Goal: Transaction & Acquisition: Purchase product/service

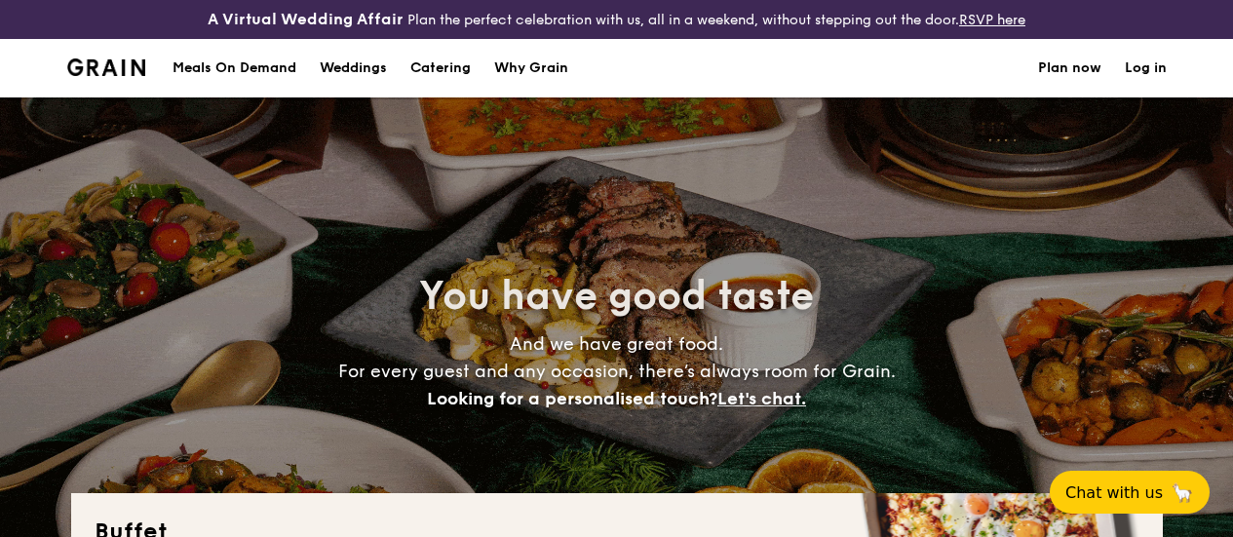
select select
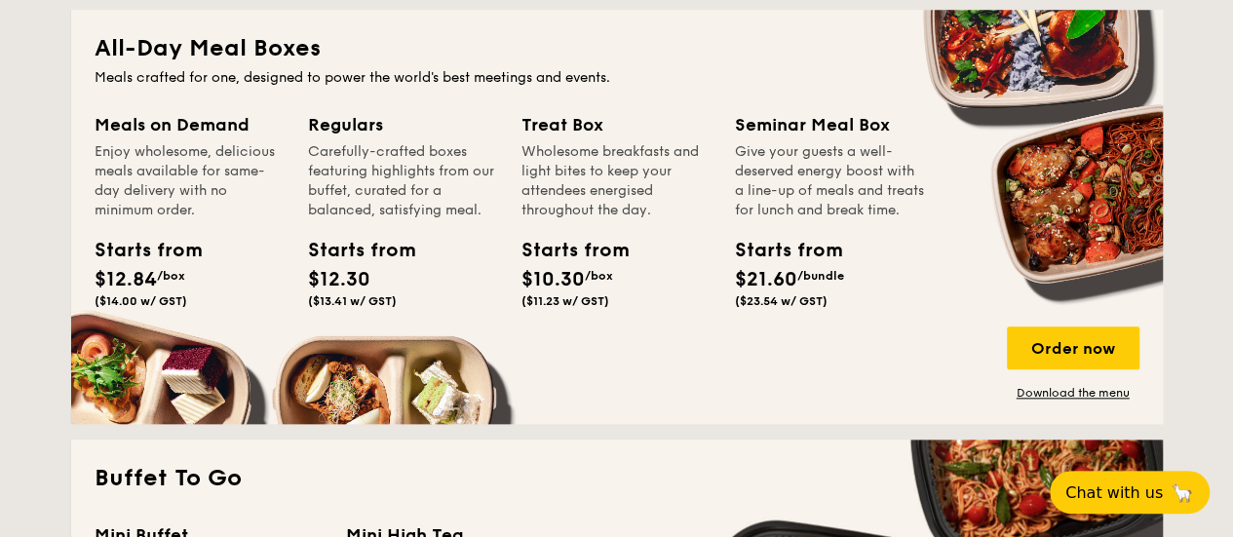
scroll to position [914, 0]
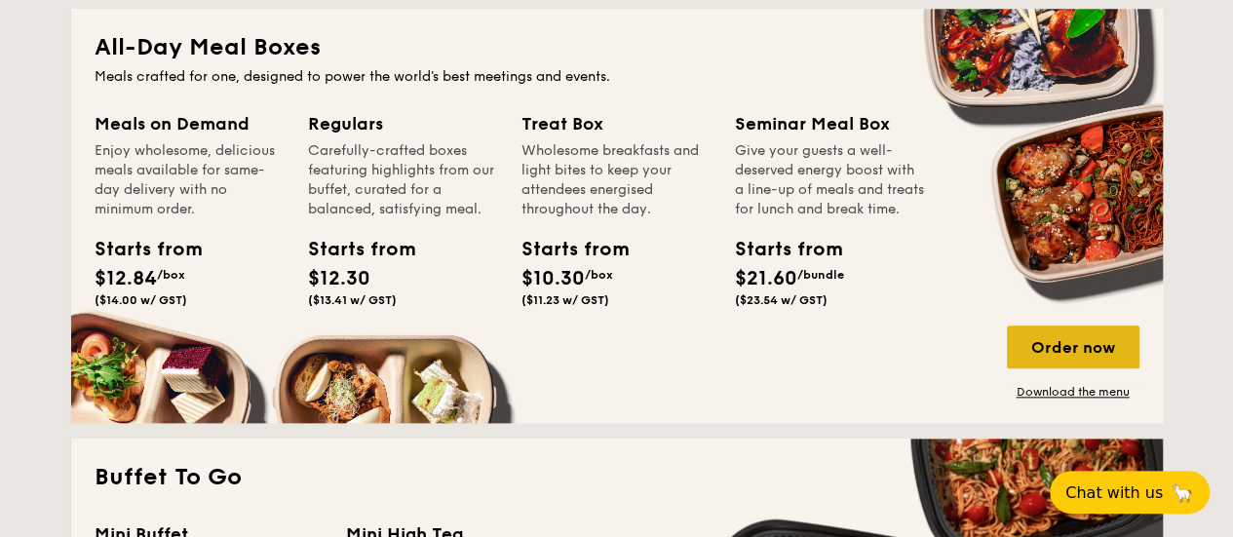
click at [1071, 359] on div "Order now" at bounding box center [1073, 346] width 133 height 43
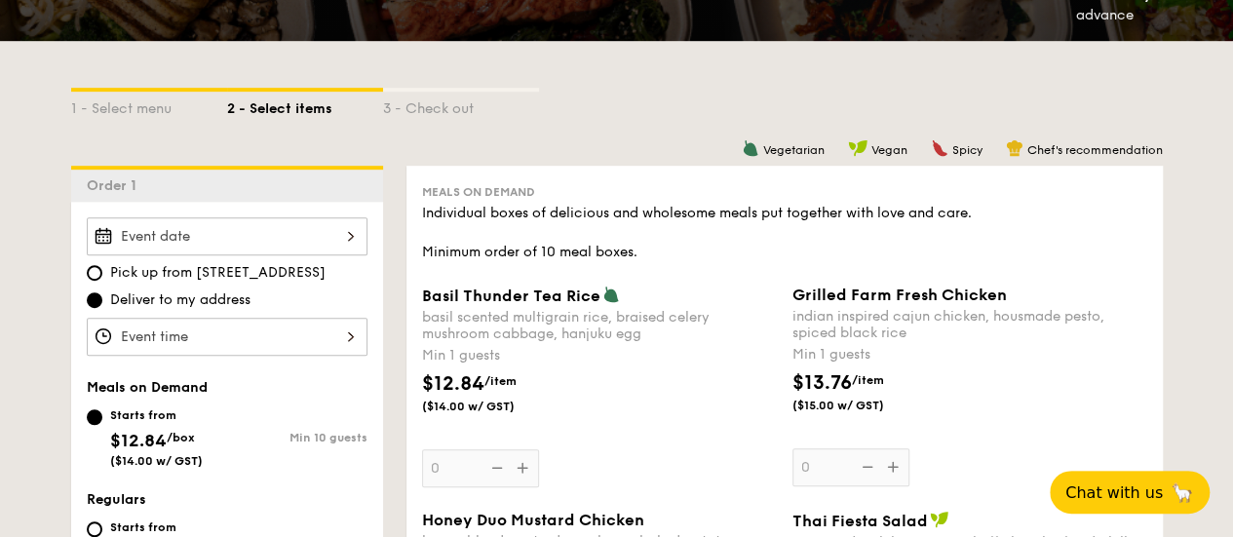
scroll to position [427, 0]
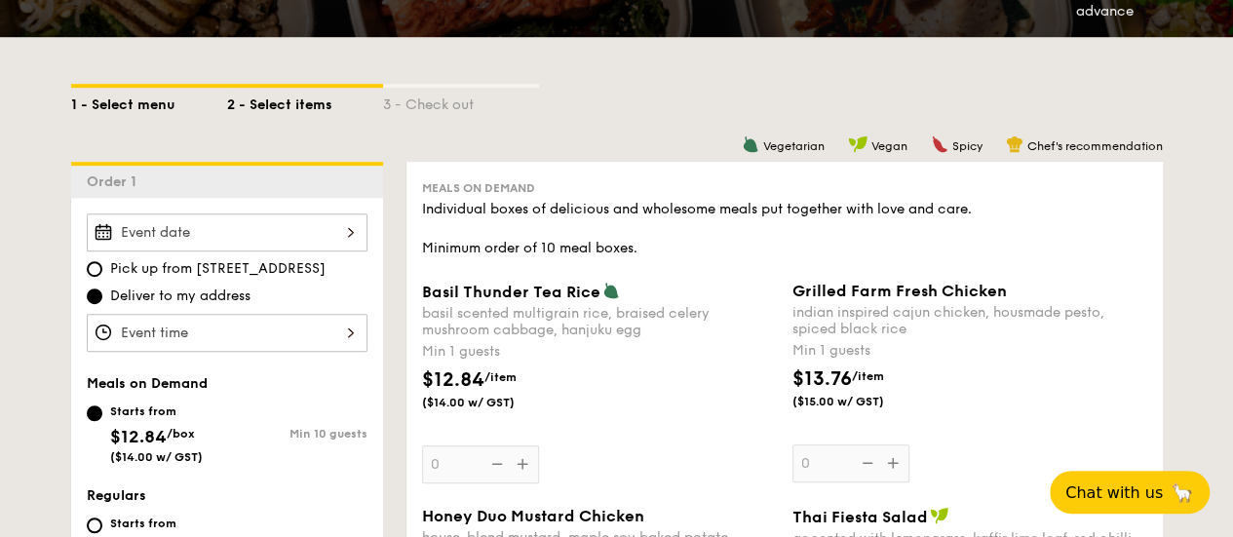
click at [168, 115] on div "1 - Select menu" at bounding box center [149, 101] width 156 height 27
select select
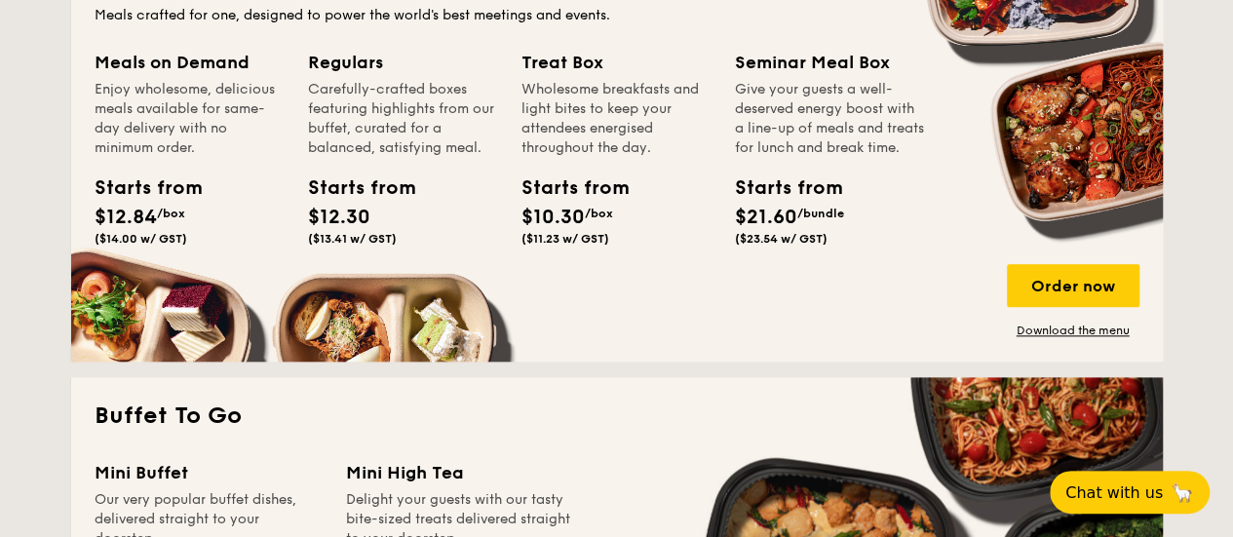
scroll to position [976, 0]
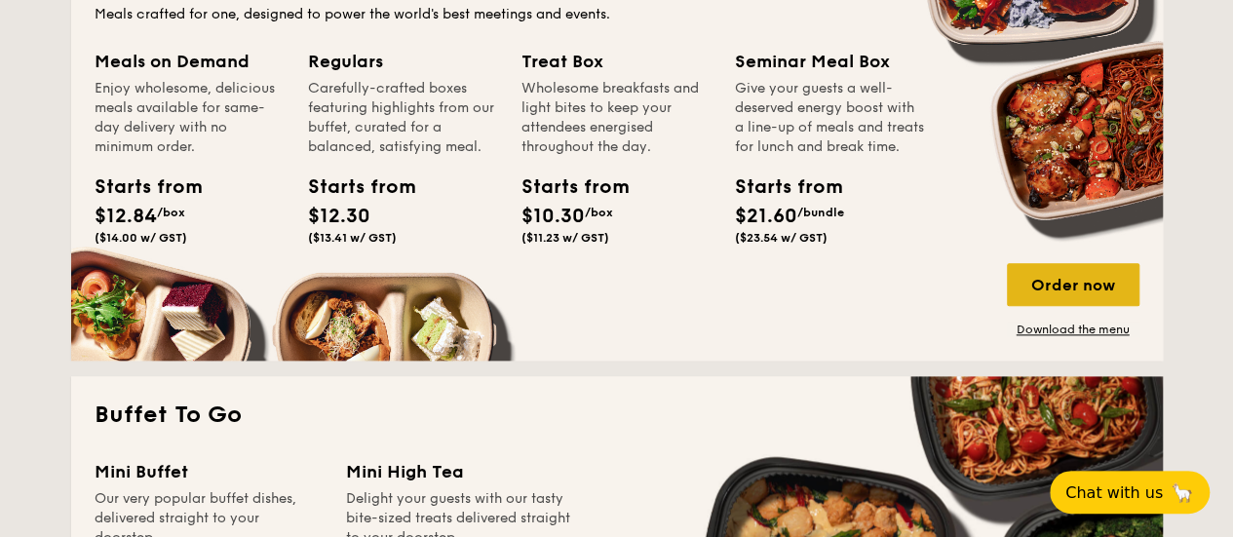
click at [1089, 297] on div "Order now" at bounding box center [1073, 284] width 133 height 43
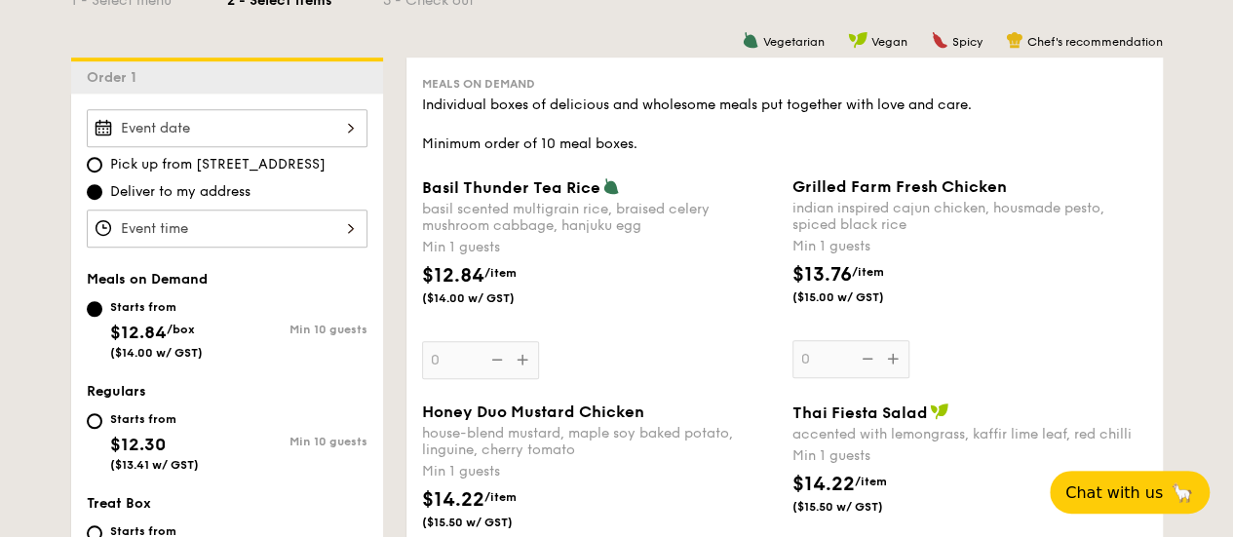
scroll to position [532, 0]
click at [329, 124] on div at bounding box center [227, 127] width 281 height 38
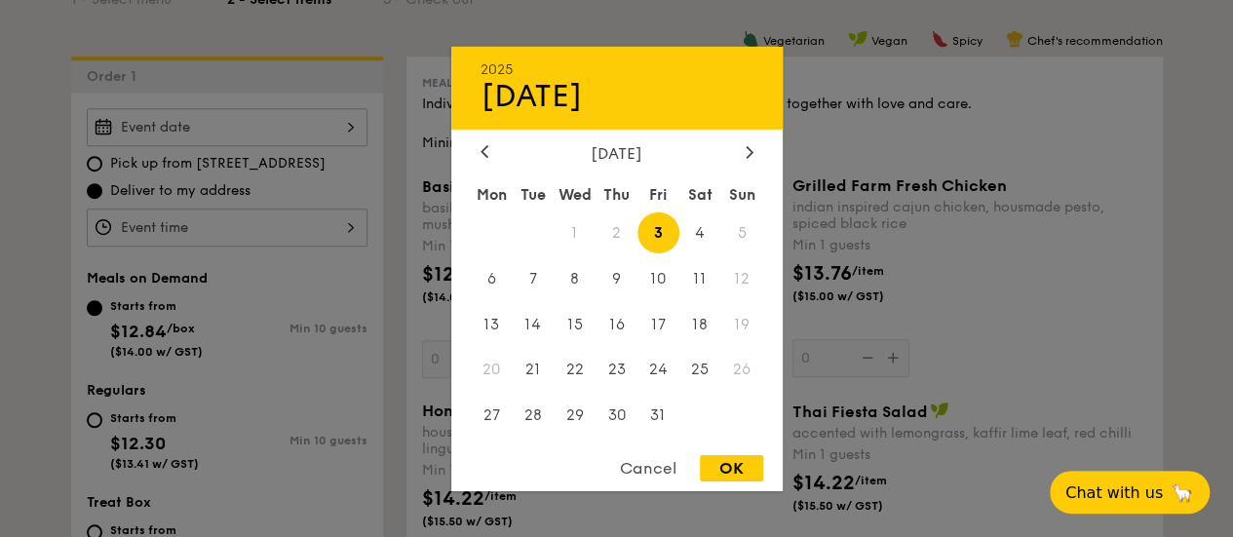
click at [616, 229] on span "2" at bounding box center [616, 232] width 42 height 42
click at [663, 246] on span "3" at bounding box center [658, 232] width 42 height 42
click at [725, 464] on div "OK" at bounding box center [731, 468] width 63 height 26
type input "[DATE]"
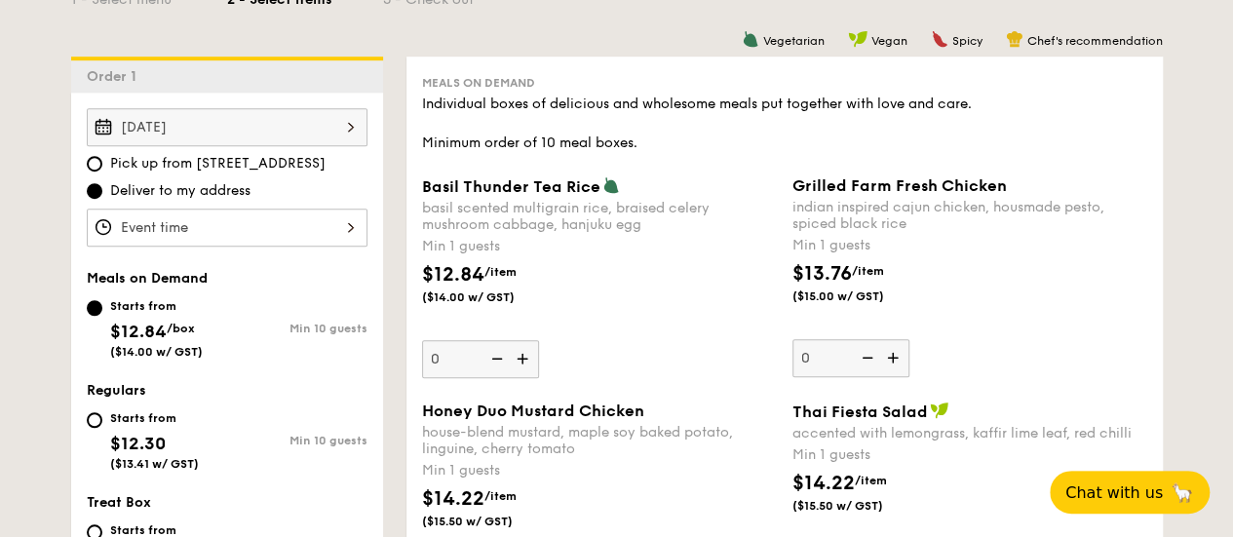
click at [222, 247] on div at bounding box center [227, 228] width 281 height 38
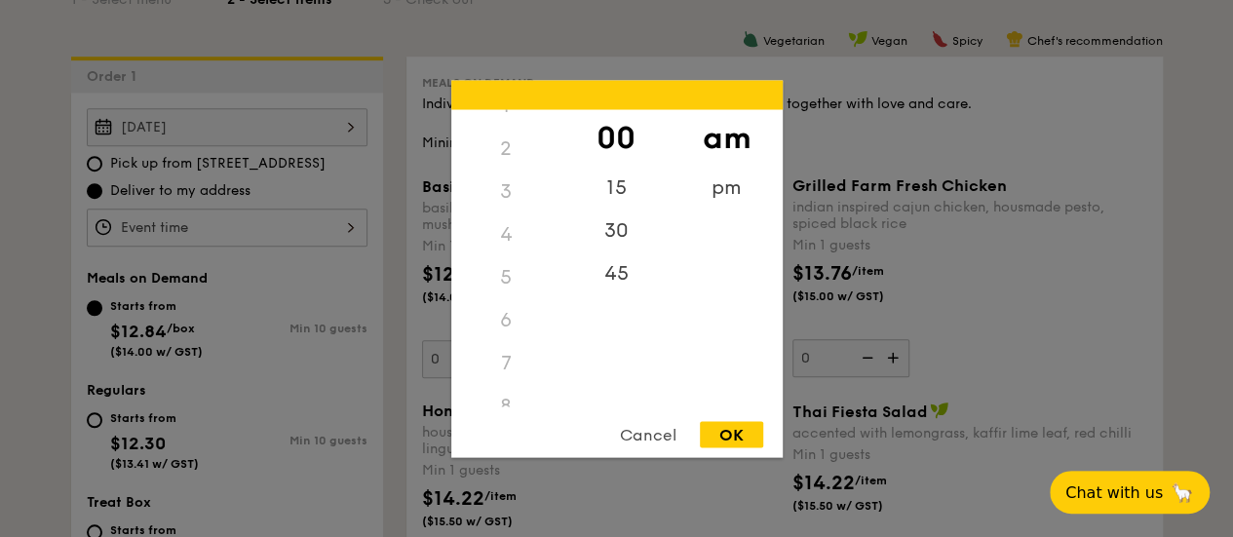
scroll to position [69, 0]
click at [505, 325] on div "6" at bounding box center [506, 318] width 110 height 43
click at [500, 311] on div "6" at bounding box center [506, 318] width 110 height 43
click at [506, 321] on div "6" at bounding box center [506, 318] width 110 height 43
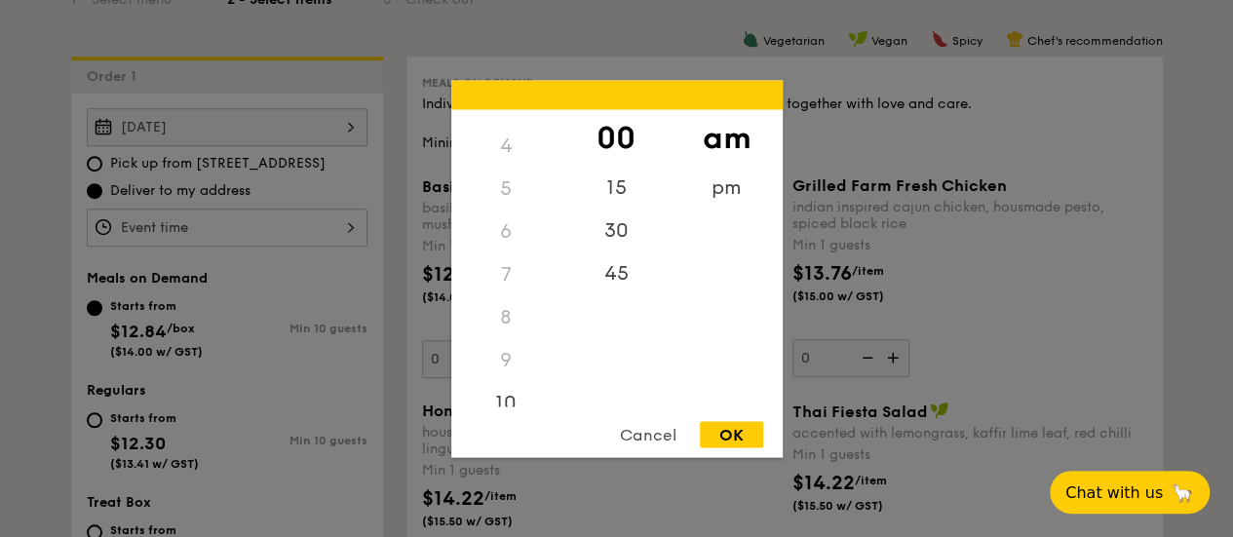
click at [502, 223] on div "6" at bounding box center [506, 230] width 110 height 43
click at [505, 261] on div "7" at bounding box center [506, 273] width 110 height 43
click at [505, 307] on div "9" at bounding box center [506, 286] width 110 height 43
click at [505, 329] on div "10" at bounding box center [506, 336] width 110 height 57
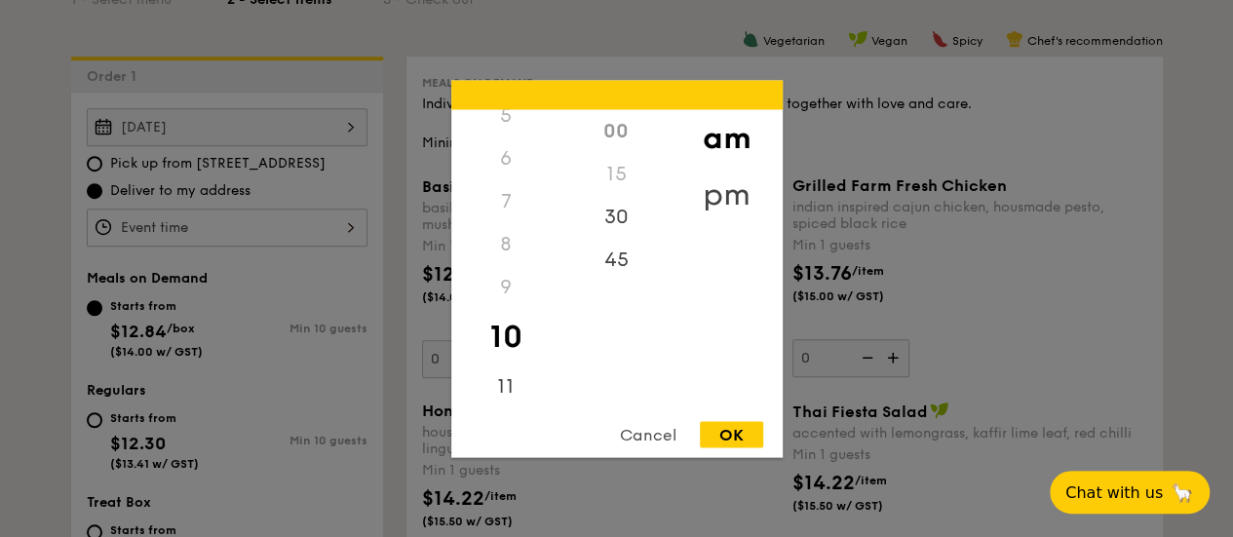
click at [734, 192] on div "pm" at bounding box center [726, 194] width 110 height 57
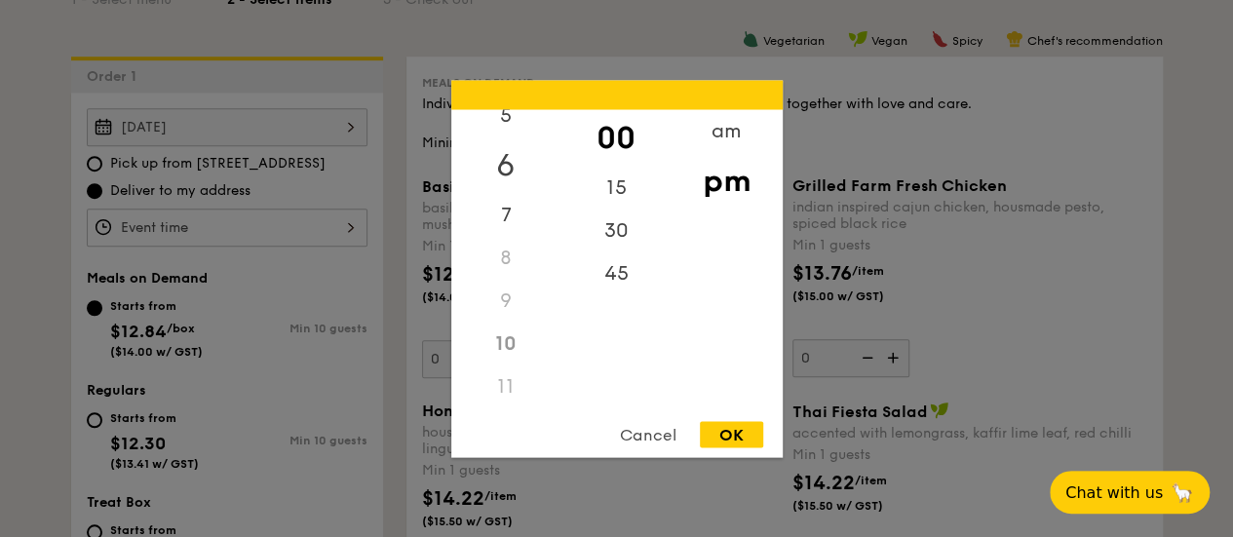
click at [503, 180] on div "6" at bounding box center [506, 164] width 110 height 57
click at [608, 277] on div "45" at bounding box center [616, 279] width 110 height 57
click at [732, 438] on div "OK" at bounding box center [731, 434] width 63 height 26
type input "6:45PM"
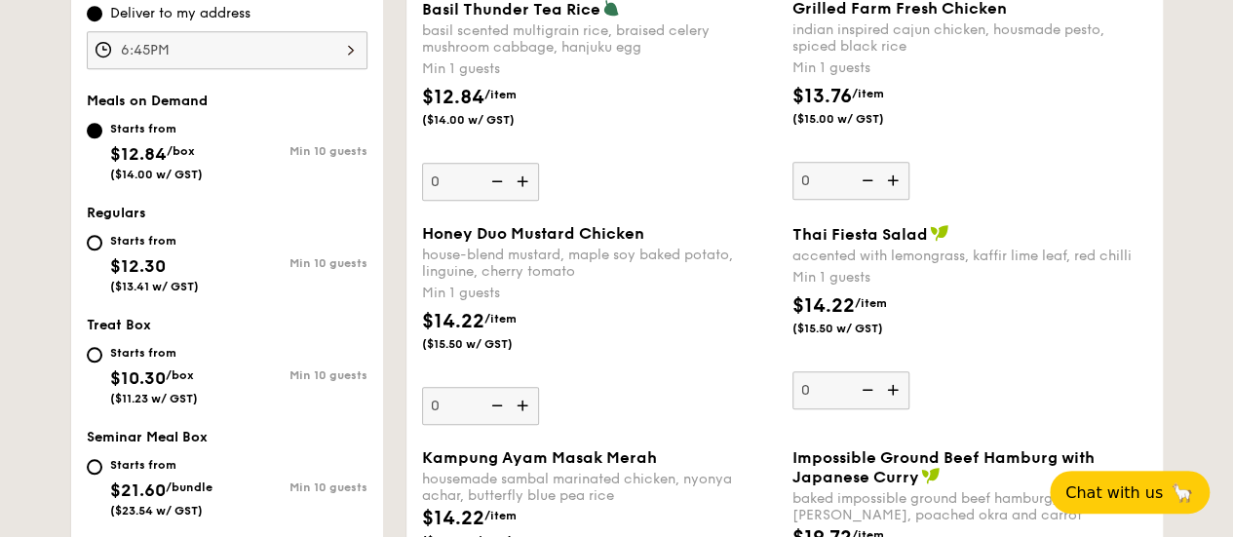
scroll to position [731, 0]
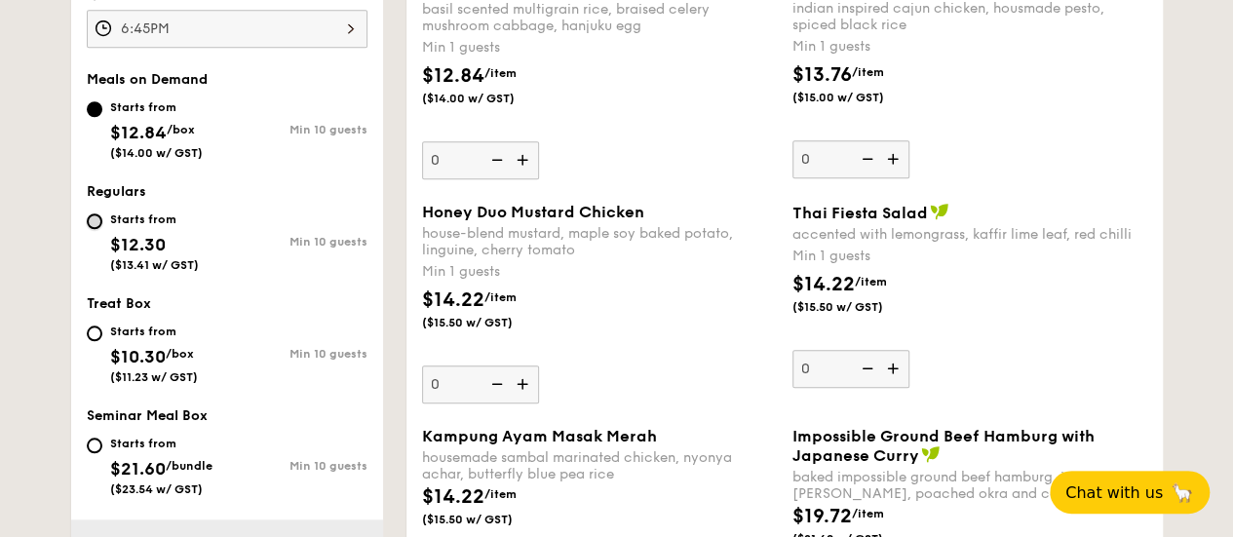
click at [93, 229] on input "Starts from $12.30 ($13.41 w/ GST) Min 10 guests" at bounding box center [95, 221] width 16 height 16
radio input "true"
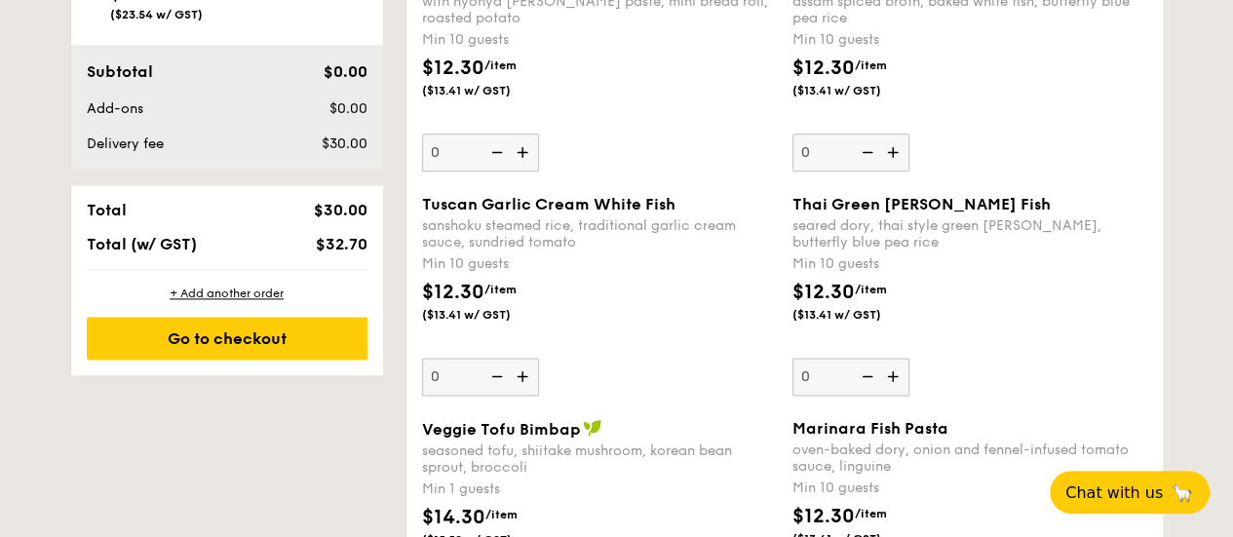
scroll to position [1206, 0]
click at [602, 382] on div "Tuscan Garlic Cream White Fish sanshoku steamed rice, traditional garlic cream …" at bounding box center [599, 294] width 355 height 201
click at [539, 382] on input "0" at bounding box center [480, 376] width 117 height 38
click at [487, 382] on img at bounding box center [494, 375] width 29 height 37
click at [487, 382] on input "10" at bounding box center [480, 376] width 117 height 38
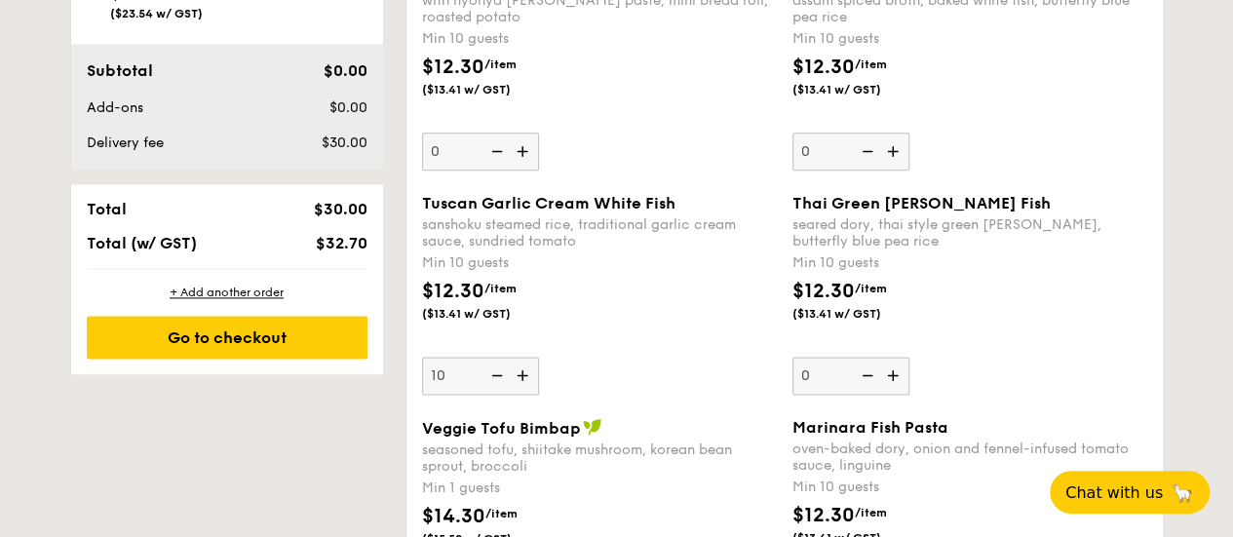
type input "10"
click at [532, 273] on div "Min 10 guests" at bounding box center [599, 262] width 355 height 19
click at [532, 357] on input "10" at bounding box center [480, 376] width 117 height 38
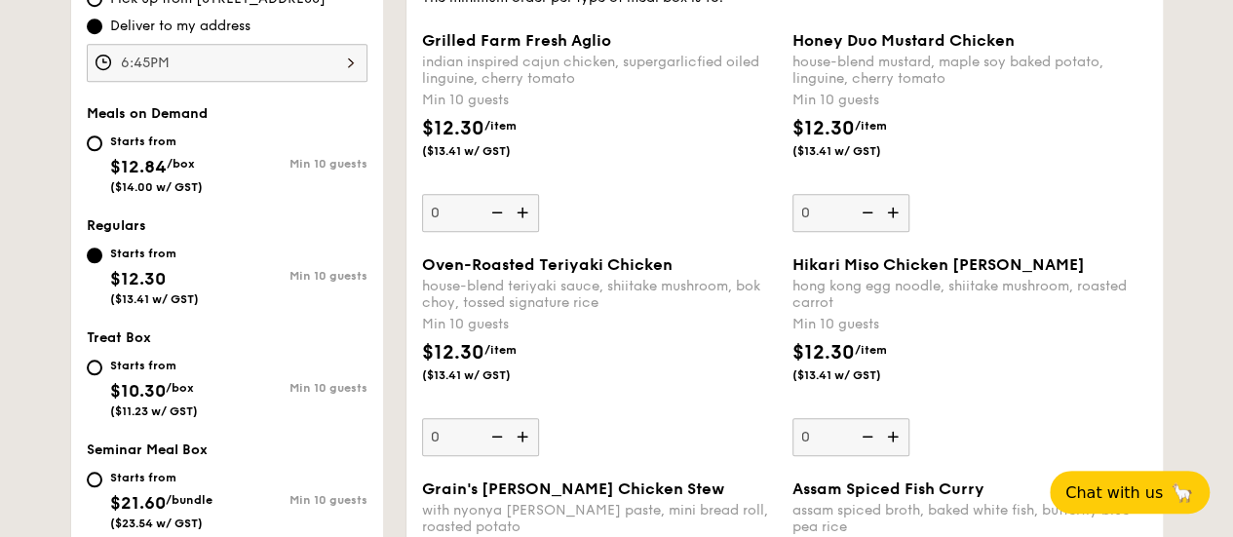
scroll to position [734, 0]
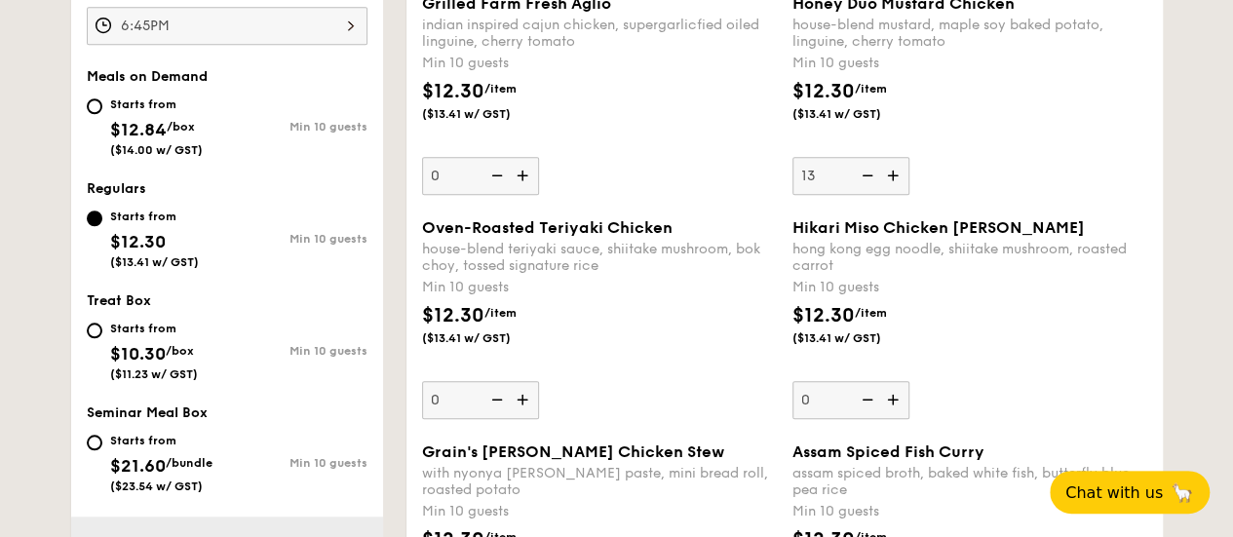
type input "13"
click at [945, 103] on div "$12.30 /item ($13.41 w/ GST)" at bounding box center [969, 111] width 370 height 68
click at [909, 157] on input "13" at bounding box center [850, 176] width 117 height 38
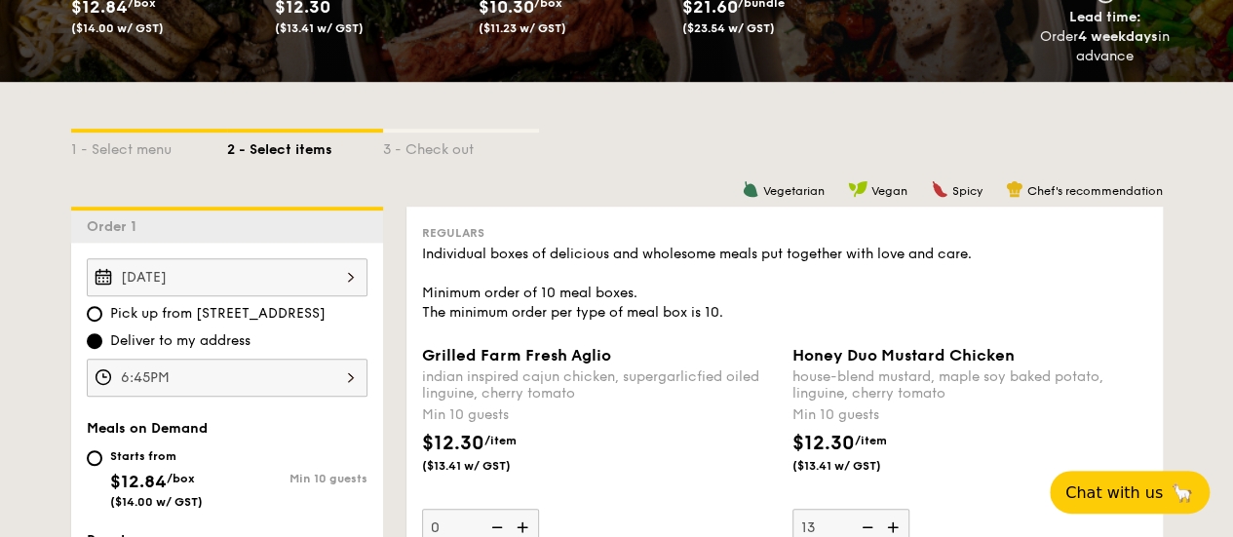
scroll to position [407, 0]
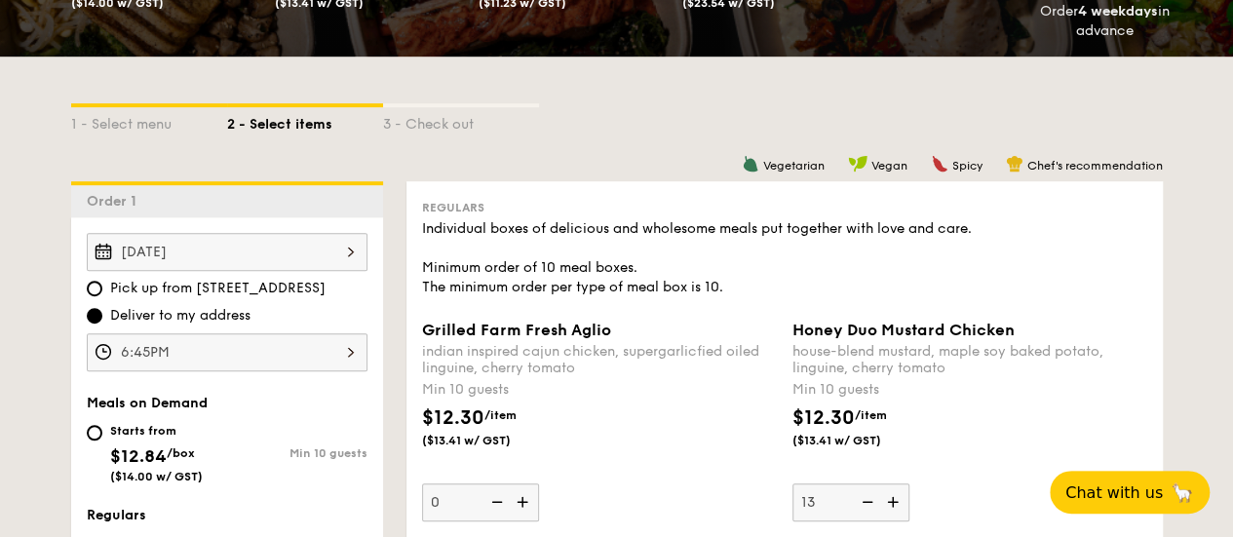
click at [686, 153] on div "1 - Select menu 2 - Select items 3 - Check out" at bounding box center [616, 119] width 1091 height 125
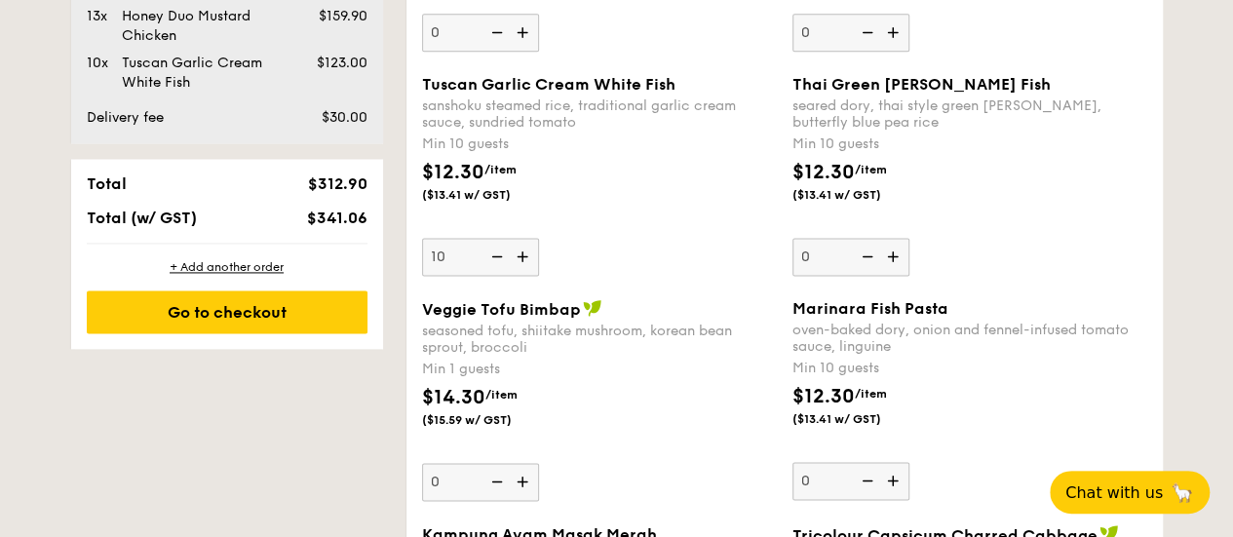
scroll to position [1330, 0]
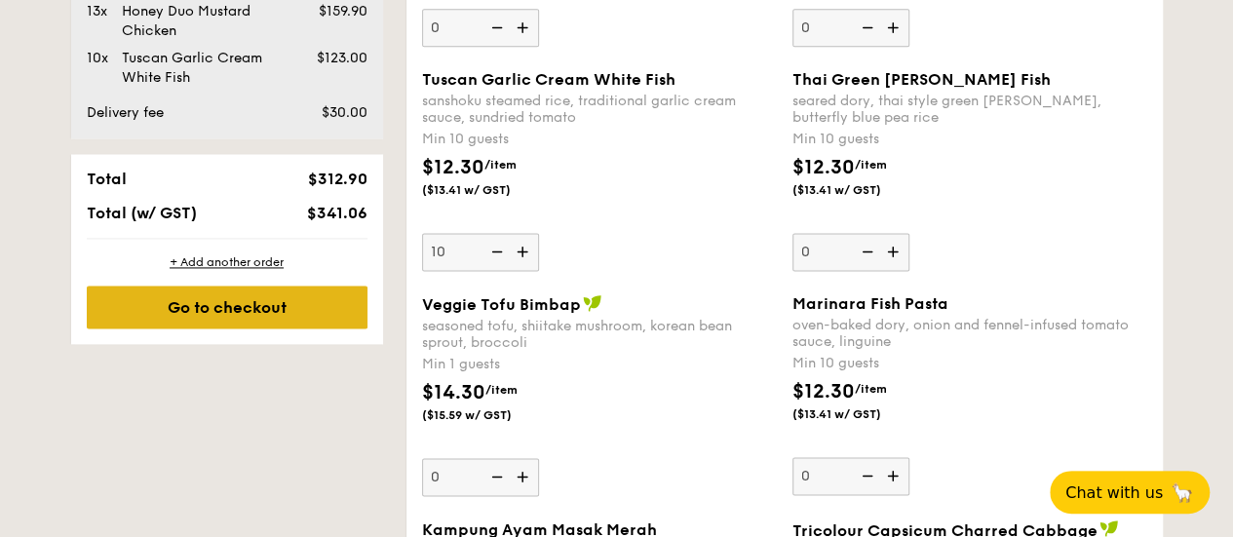
click at [250, 324] on div "Go to checkout" at bounding box center [227, 306] width 281 height 43
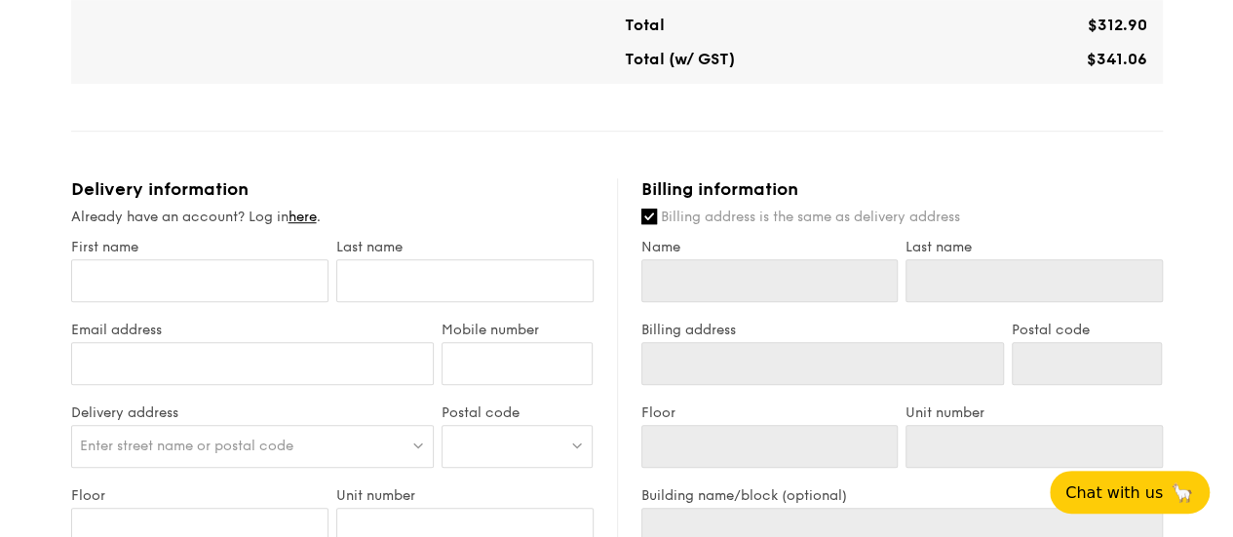
scroll to position [629, 0]
click at [155, 301] on input "First name" at bounding box center [199, 279] width 257 height 43
type input "J"
type input "Jea"
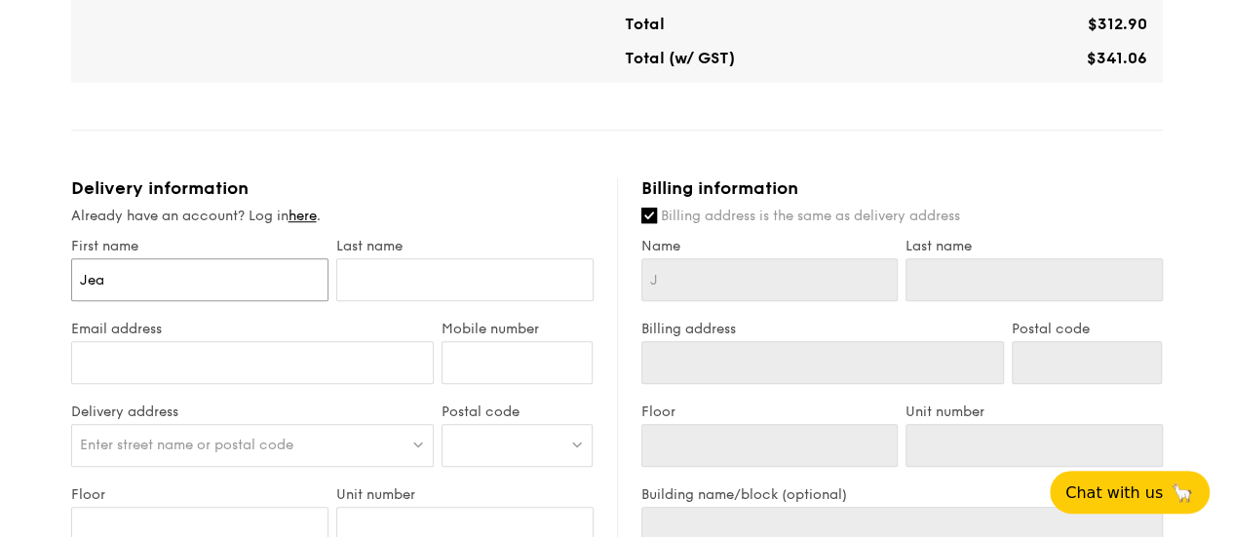
type input "Jea"
type input "[PERSON_NAME]"
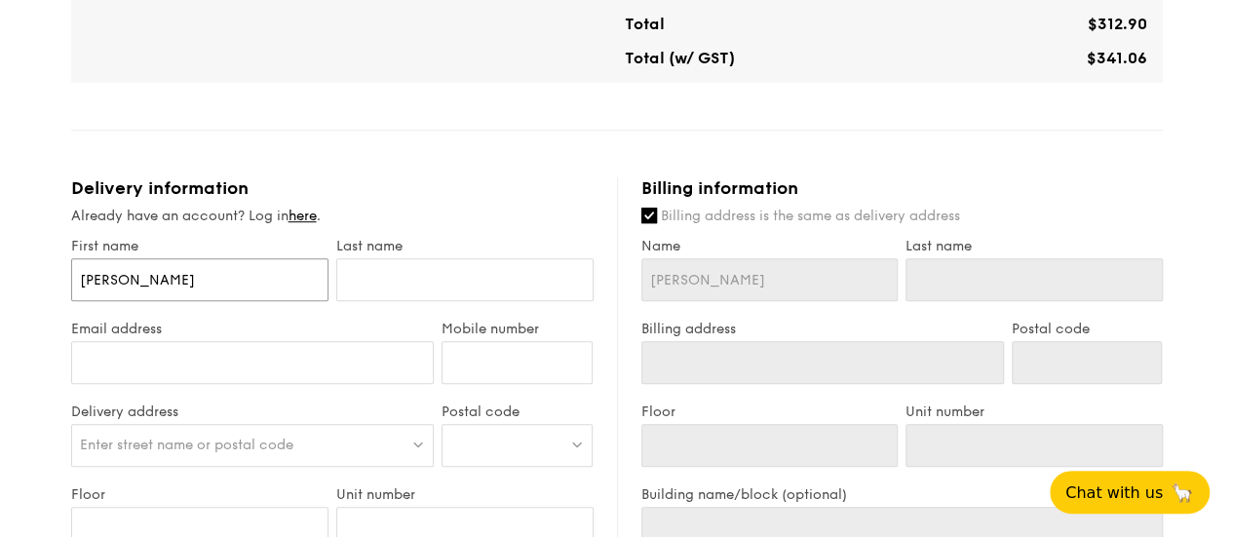
type input "[PERSON_NAME]"
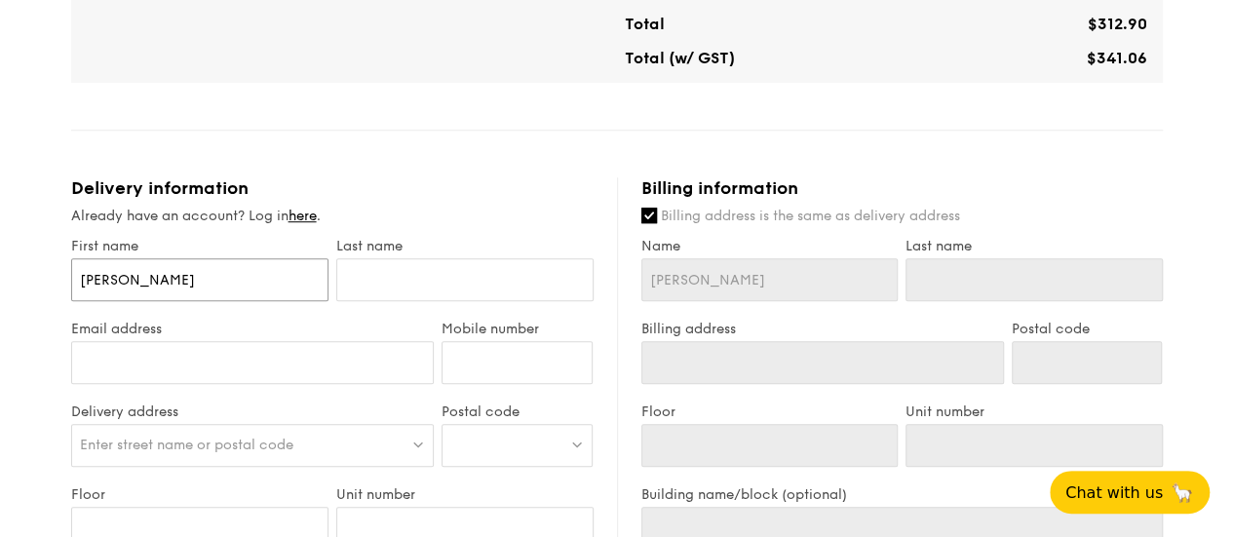
type input "[PERSON_NAME]"
click at [411, 278] on input "text" at bounding box center [464, 279] width 257 height 43
type input "S"
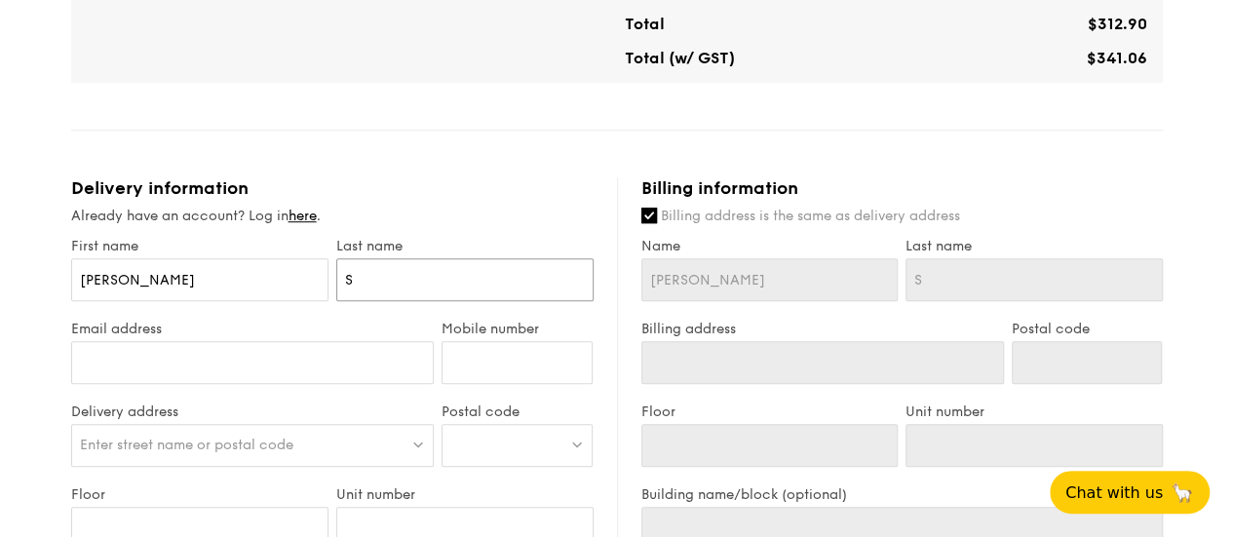
type input "Su"
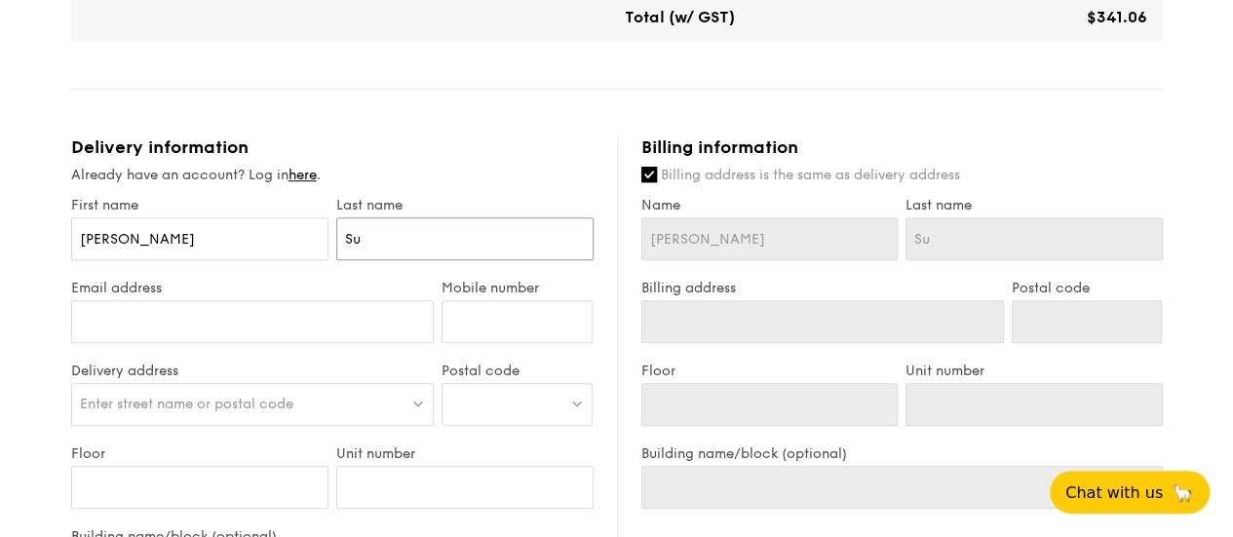
scroll to position [679, 0]
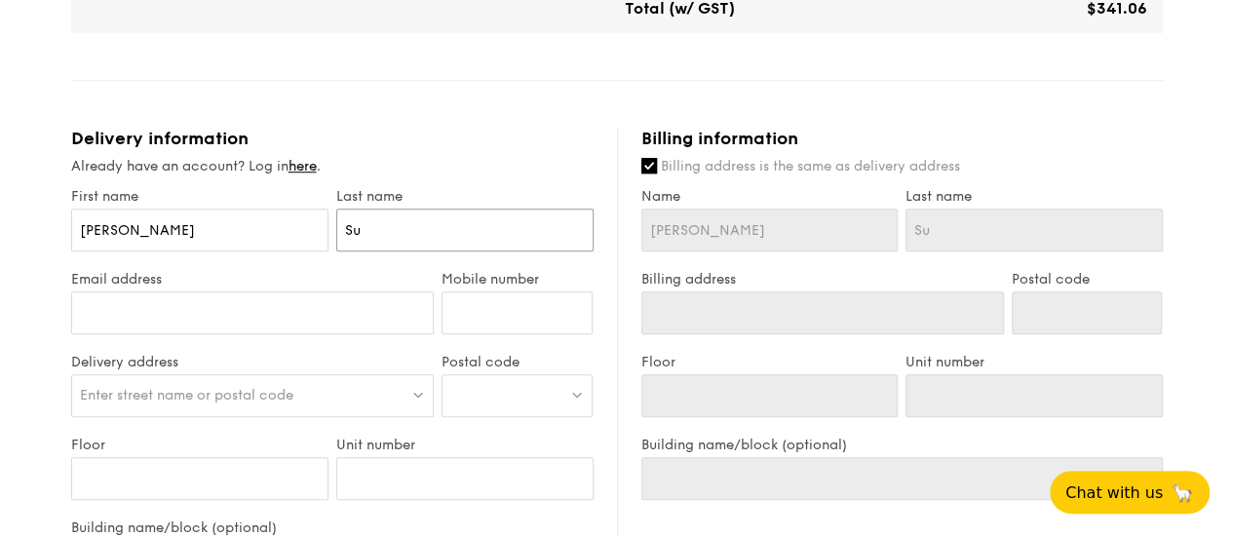
type input "Su"
click at [310, 332] on input "Email address" at bounding box center [252, 312] width 363 height 43
type input "[EMAIL_ADDRESS][DOMAIN_NAME]"
click at [528, 320] on input "Mobile number" at bounding box center [516, 312] width 151 height 43
type input "98323405"
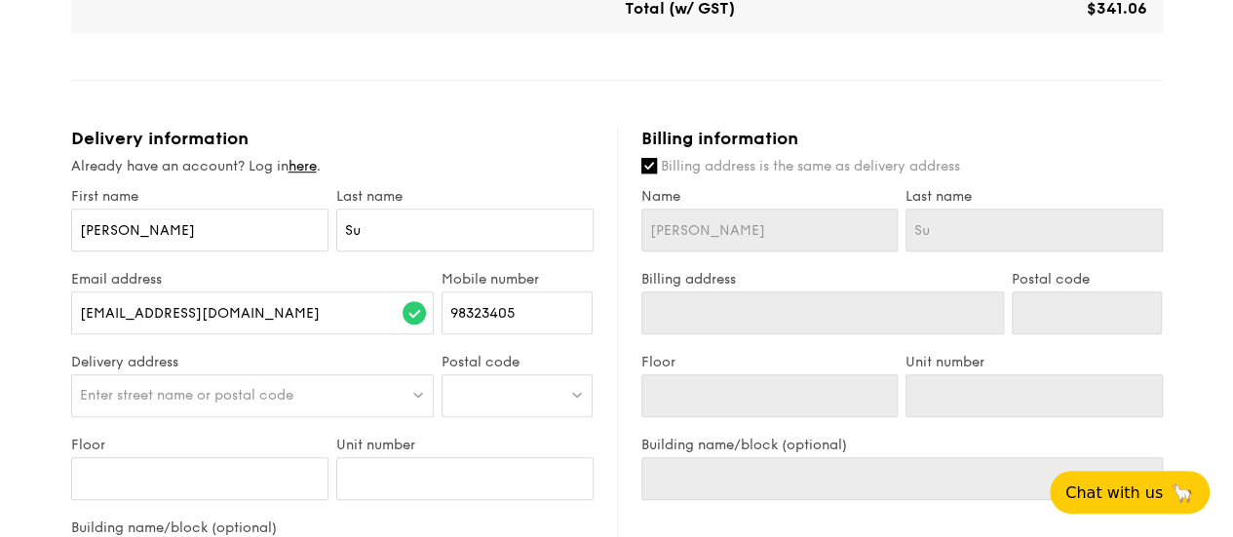
click at [155, 403] on span "Enter street name or postal code" at bounding box center [186, 395] width 213 height 17
click at [262, 354] on div "[EMAIL_ADDRESS][DOMAIN_NAME]" at bounding box center [252, 322] width 363 height 62
click at [188, 400] on span "Enter street name or postal code" at bounding box center [186, 395] width 213 height 17
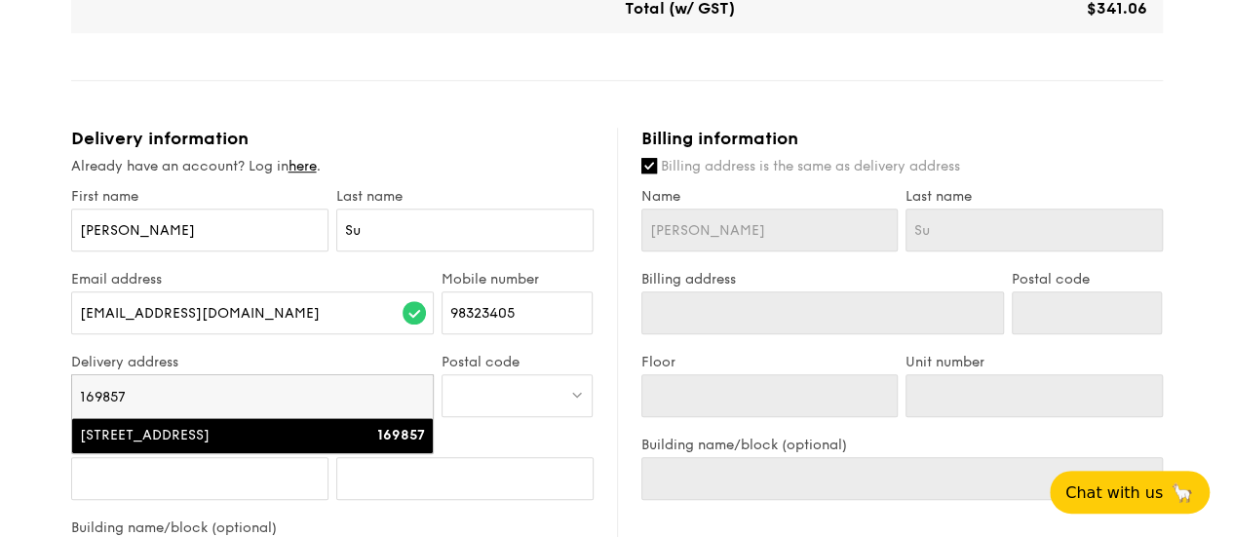
type input "169857"
click at [210, 445] on div "[STREET_ADDRESS]" at bounding box center [209, 435] width 259 height 19
type input "[STREET_ADDRESS]"
type input "169857"
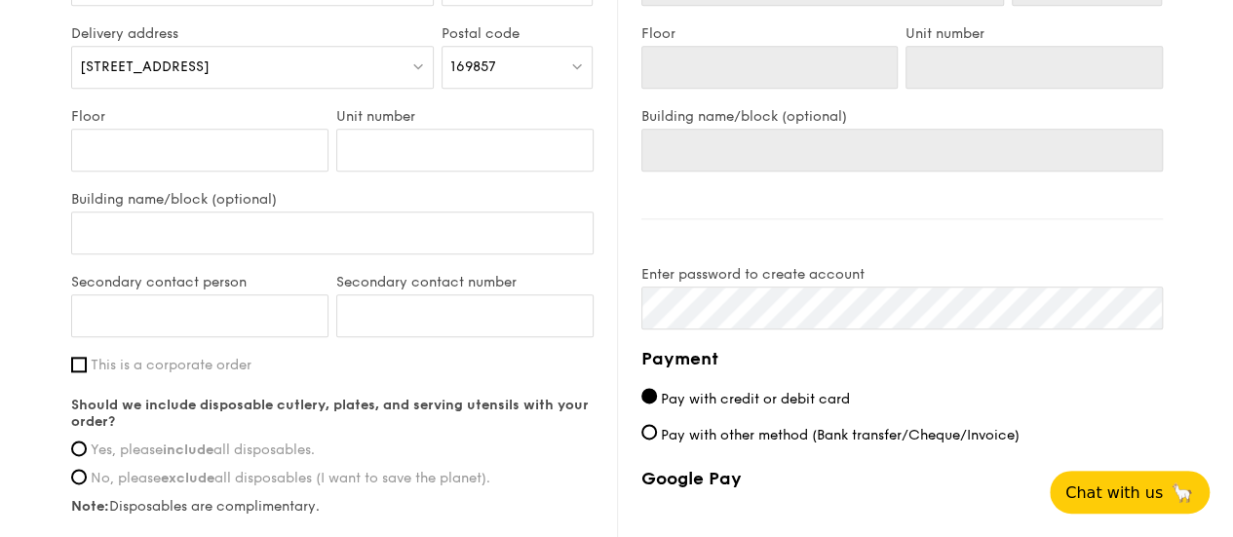
scroll to position [1009, 0]
click at [260, 321] on input "Secondary contact person" at bounding box center [199, 314] width 257 height 43
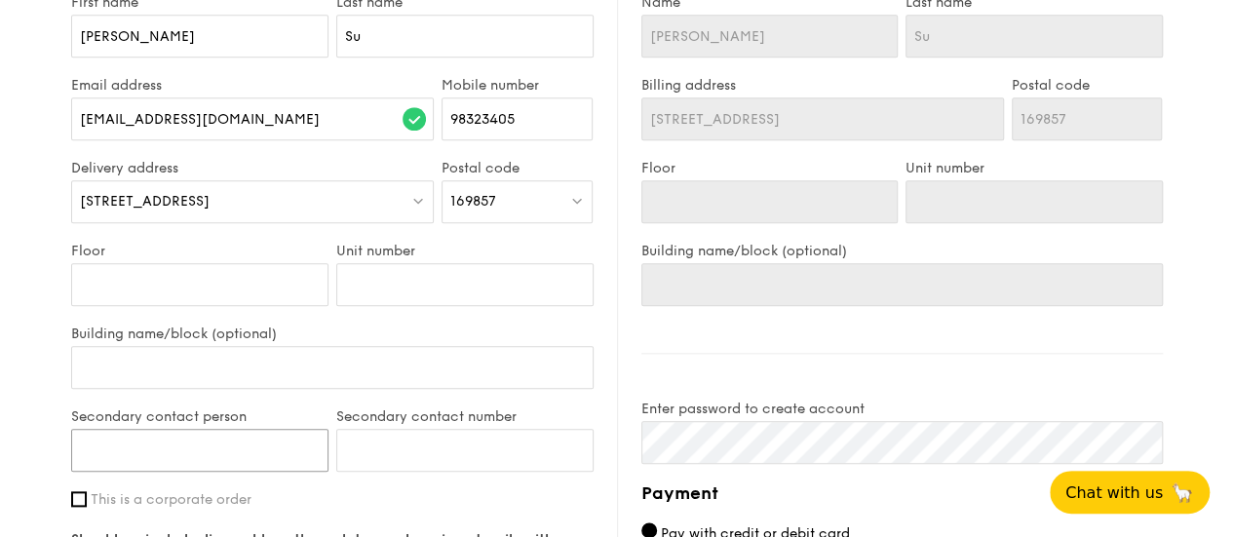
scroll to position [874, 0]
type input "[PERSON_NAME]"
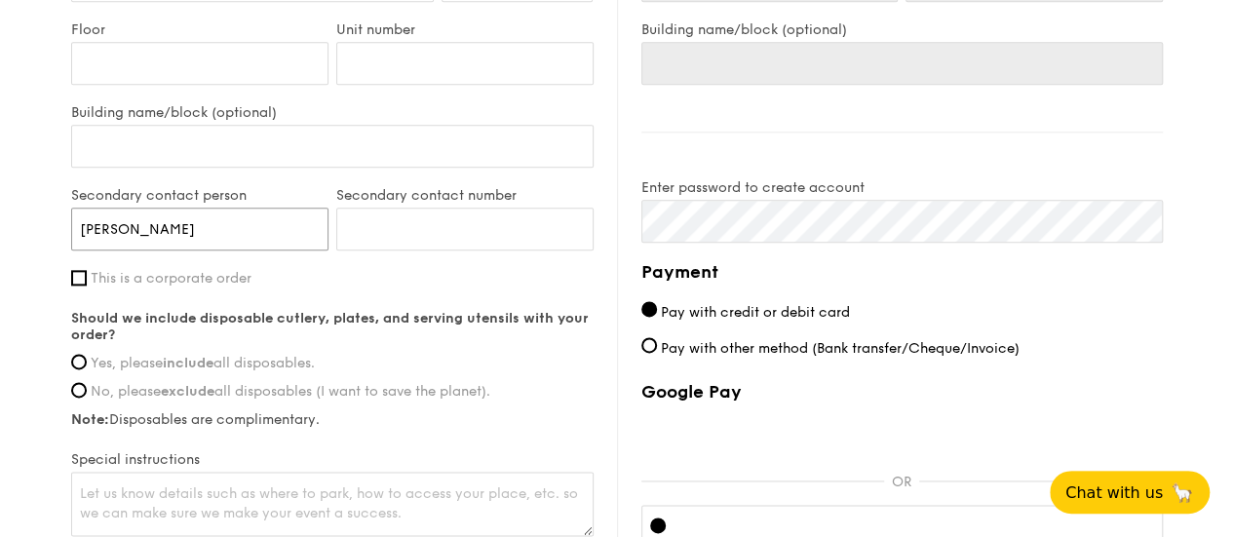
scroll to position [1096, 0]
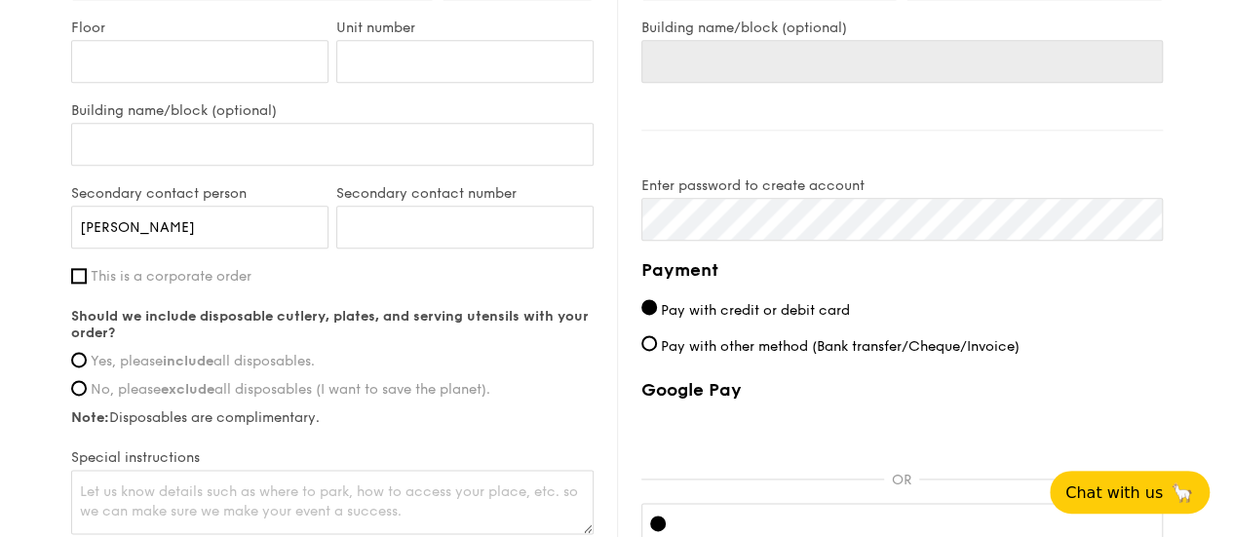
click at [513, 199] on label "Secondary contact number" at bounding box center [464, 193] width 257 height 17
click at [513, 206] on input "Secondary contact number" at bounding box center [464, 227] width 257 height 43
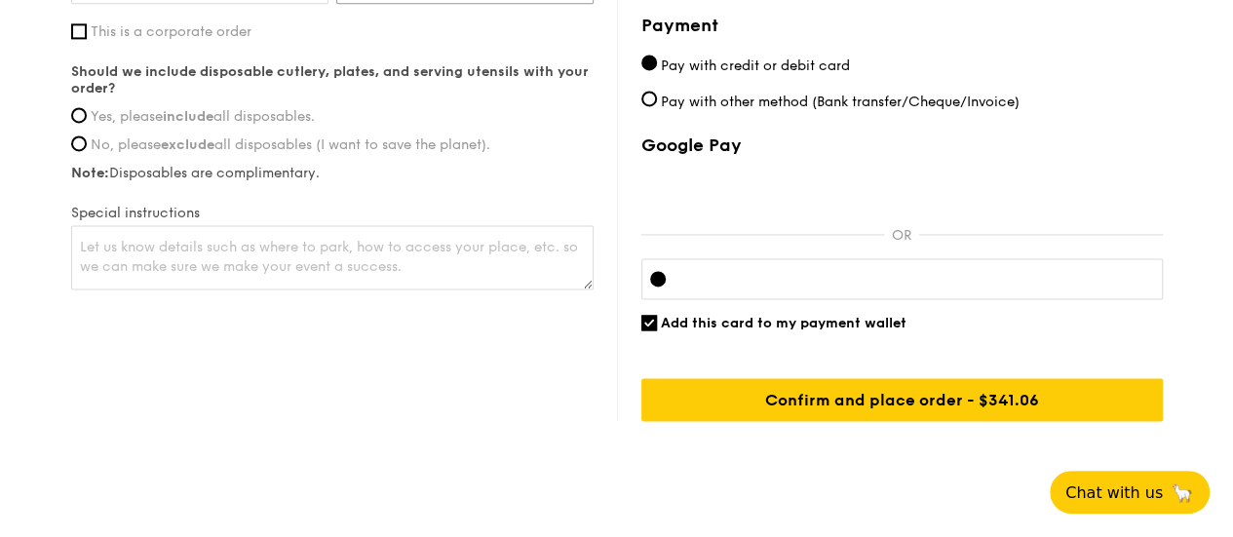
scroll to position [1132, 0]
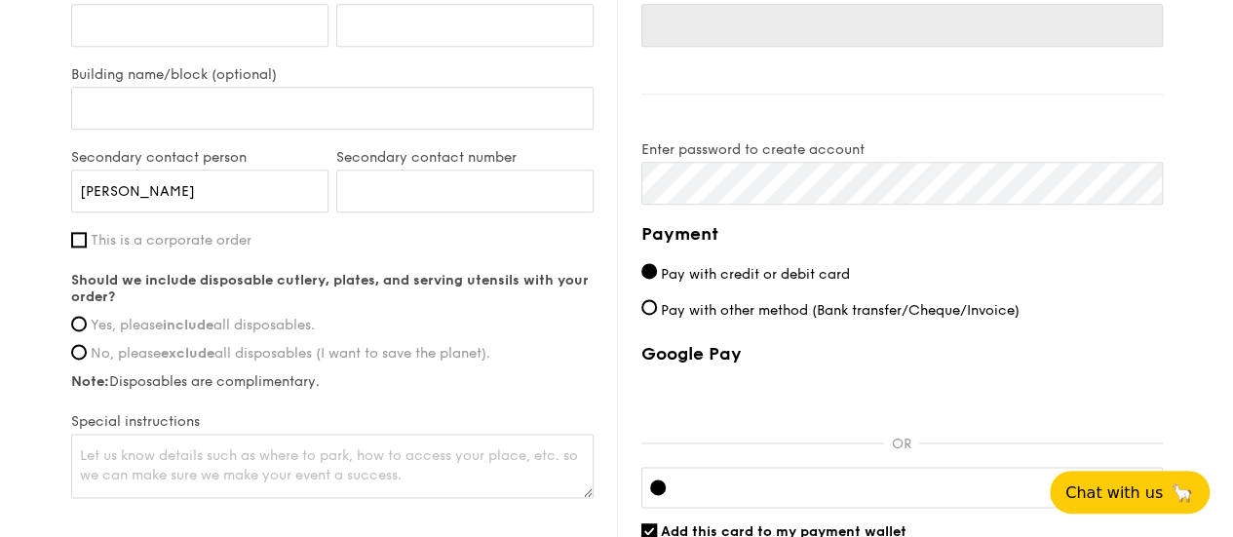
click at [114, 333] on span "Yes, please include all disposables." at bounding box center [203, 325] width 224 height 17
click at [87, 331] on input "Yes, please include all disposables." at bounding box center [79, 324] width 16 height 16
radio input "true"
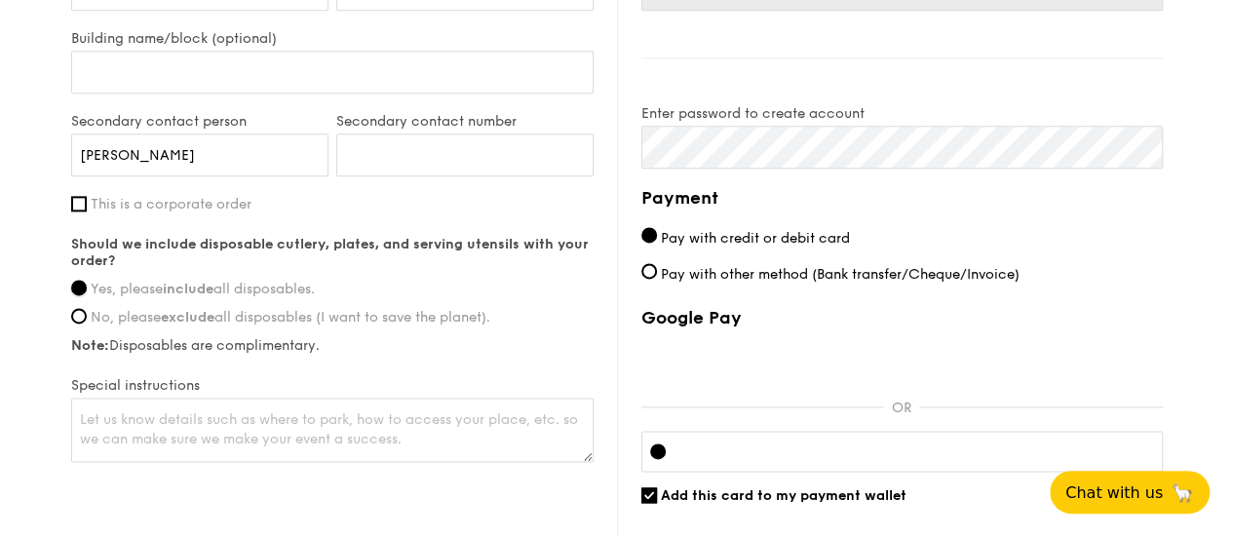
scroll to position [1183, 0]
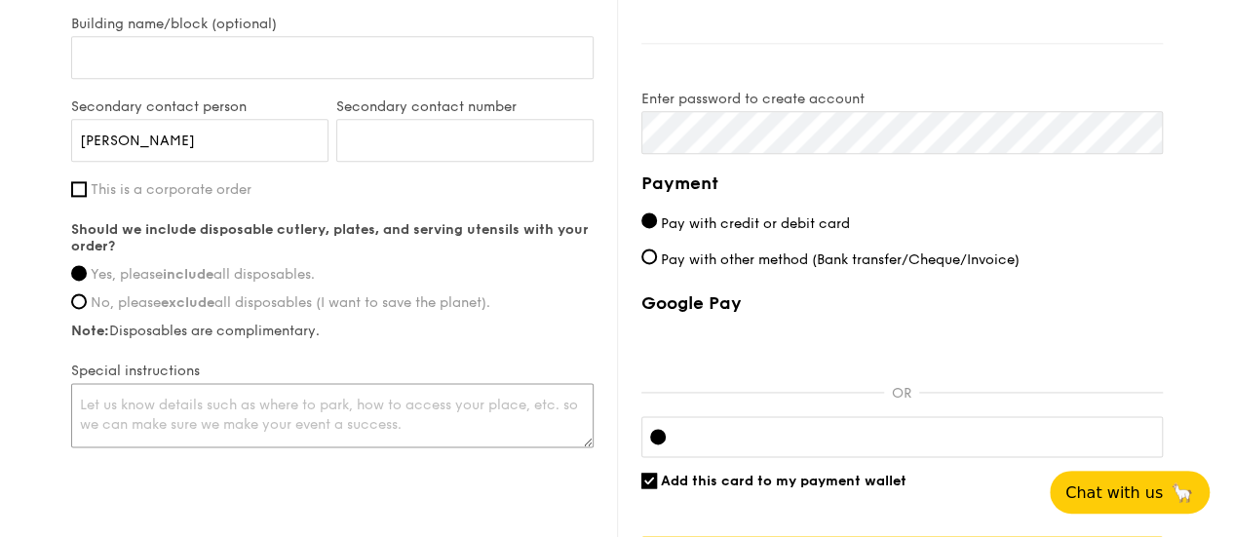
click at [346, 423] on textarea at bounding box center [332, 415] width 522 height 64
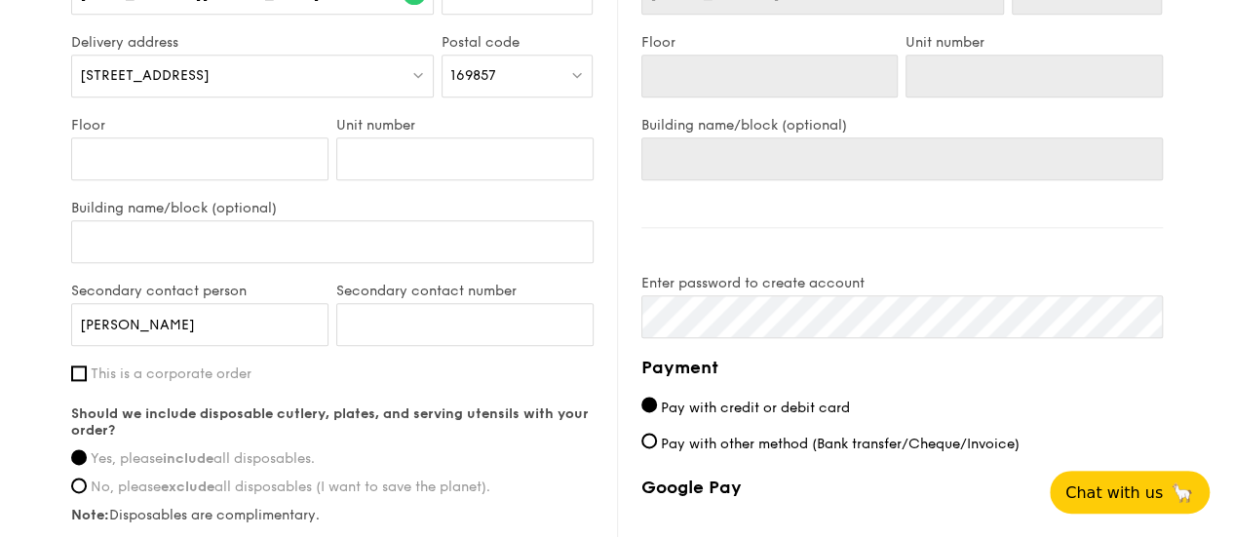
scroll to position [1001, 0]
type textarea "Please proceed to the security counter at the 1st floor for the delivery. It's …"
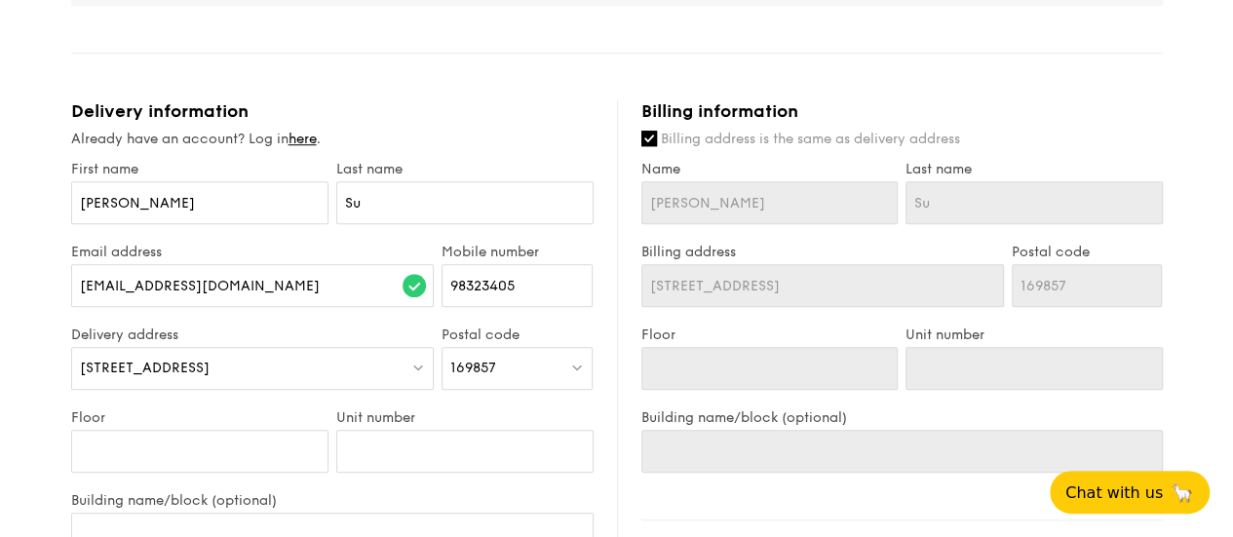
scroll to position [717, 0]
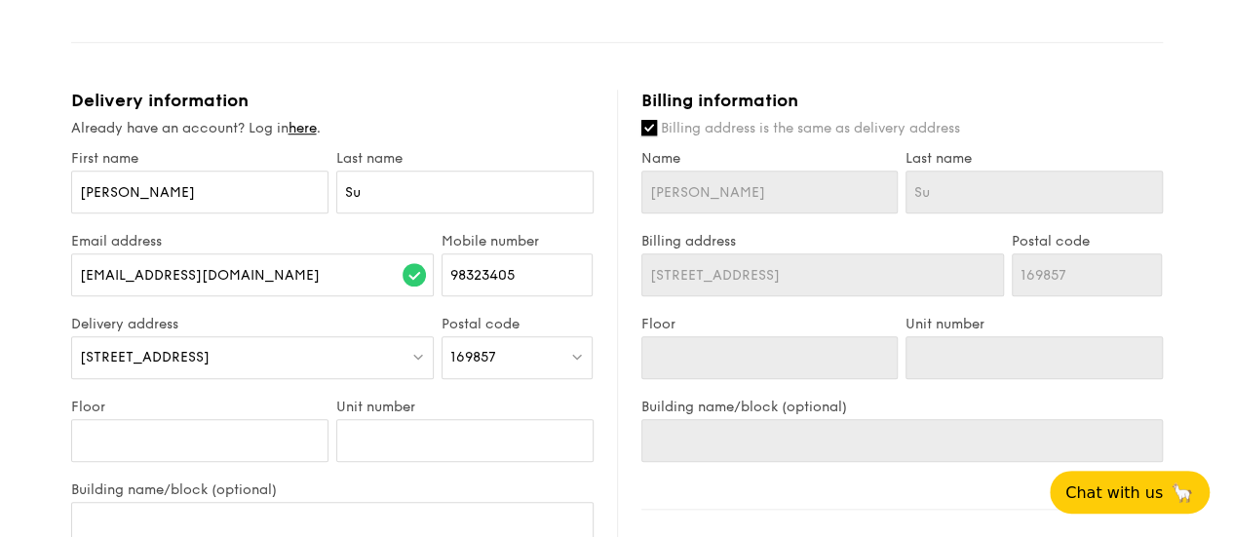
click at [650, 135] on input "Billing address is the same as delivery address" at bounding box center [649, 128] width 16 height 16
checkbox input "false"
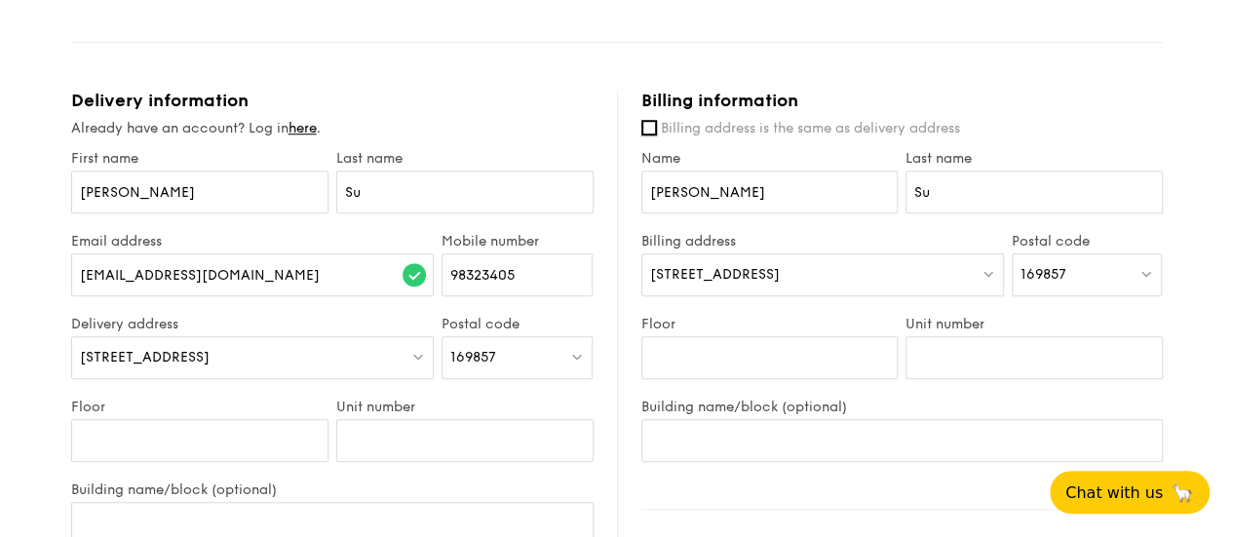
scroll to position [744, 0]
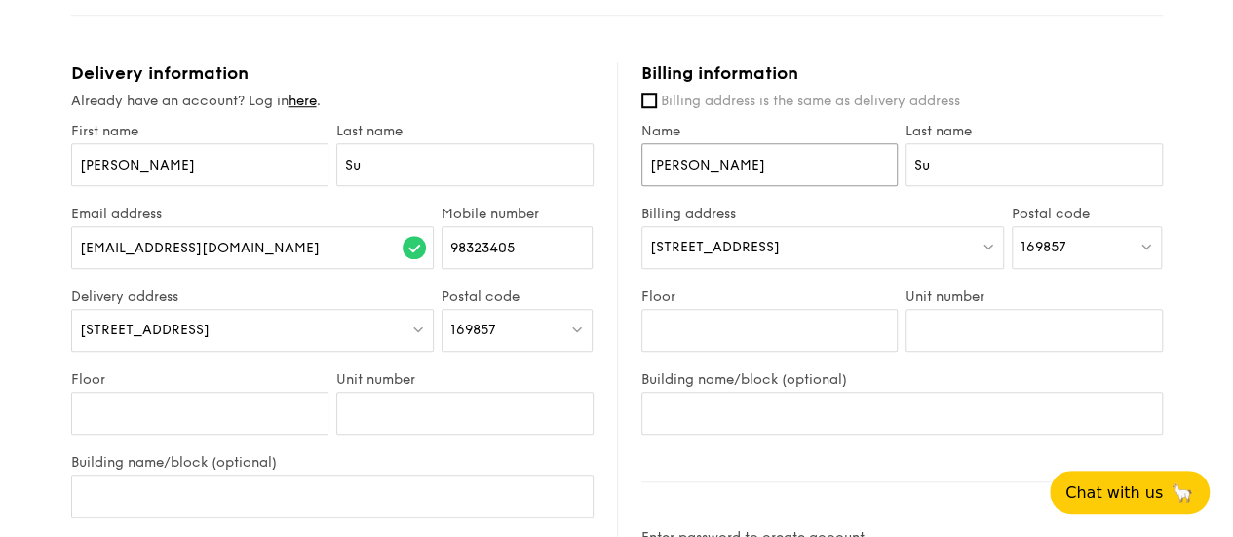
drag, startPoint x: 739, startPoint y: 191, endPoint x: 550, endPoint y: 190, distance: 189.0
click at [550, 190] on div "Delivery information Already have an account? Log in here . First name [PERSON_…" at bounding box center [616, 539] width 1091 height 955
type input "S"
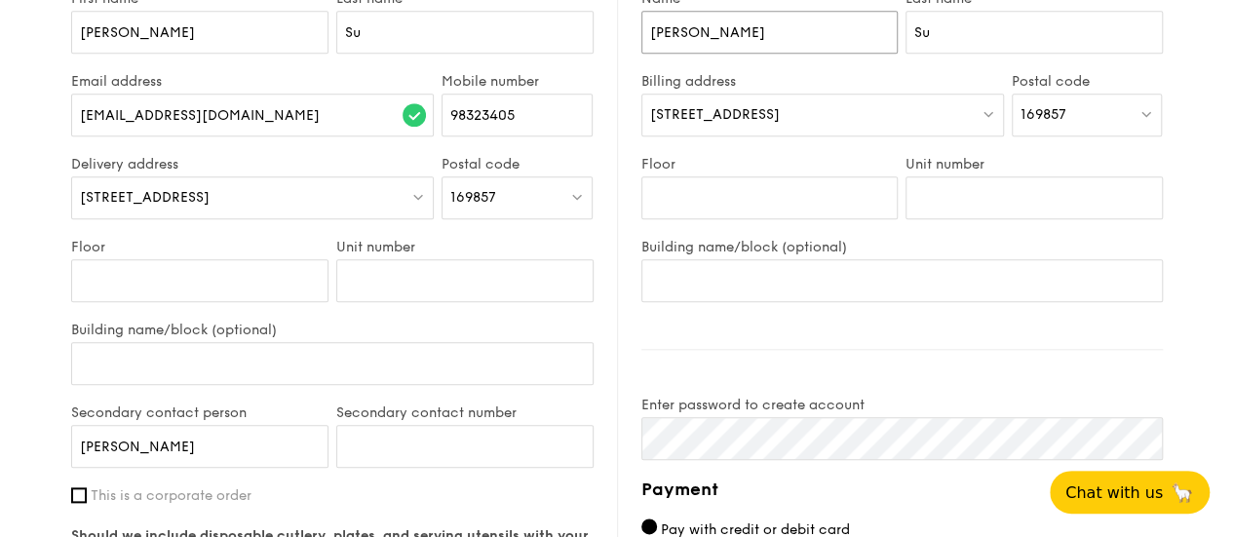
scroll to position [883, 0]
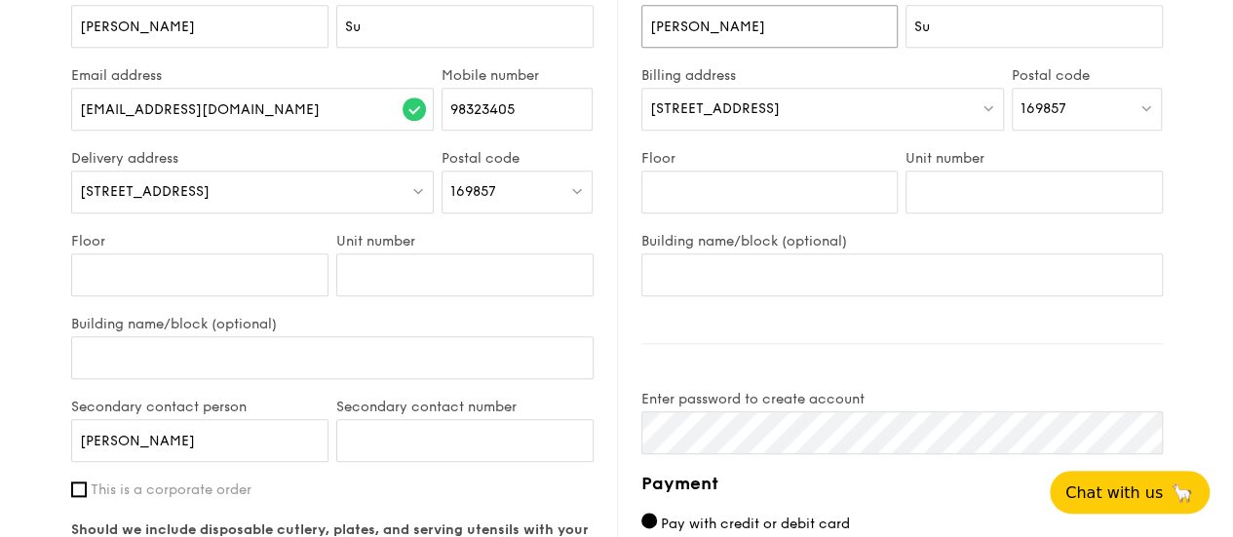
type input "[PERSON_NAME]"
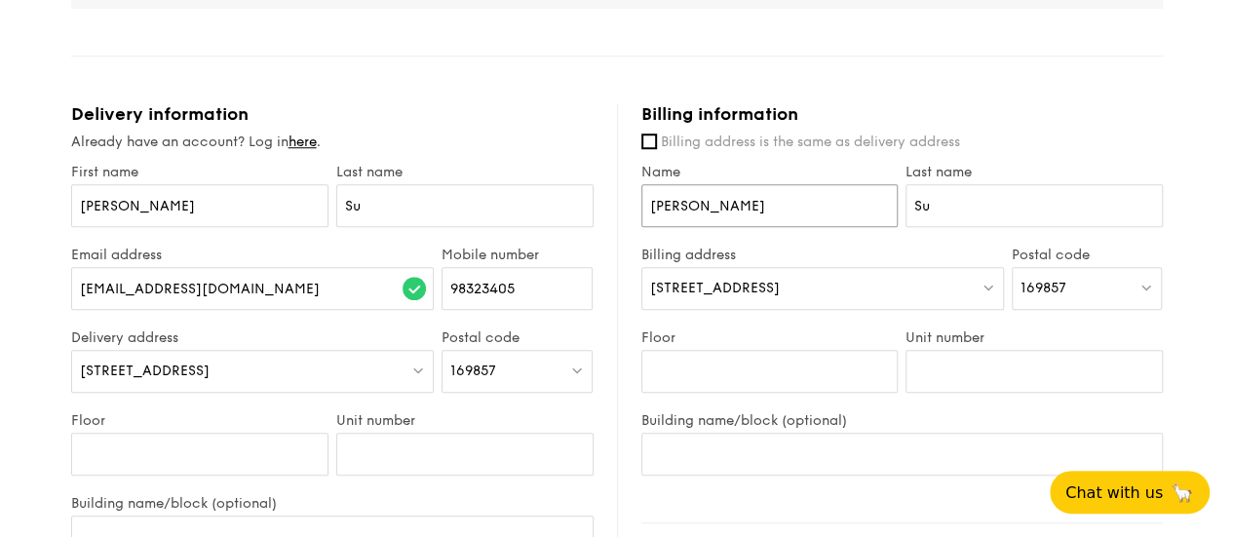
scroll to position [692, 0]
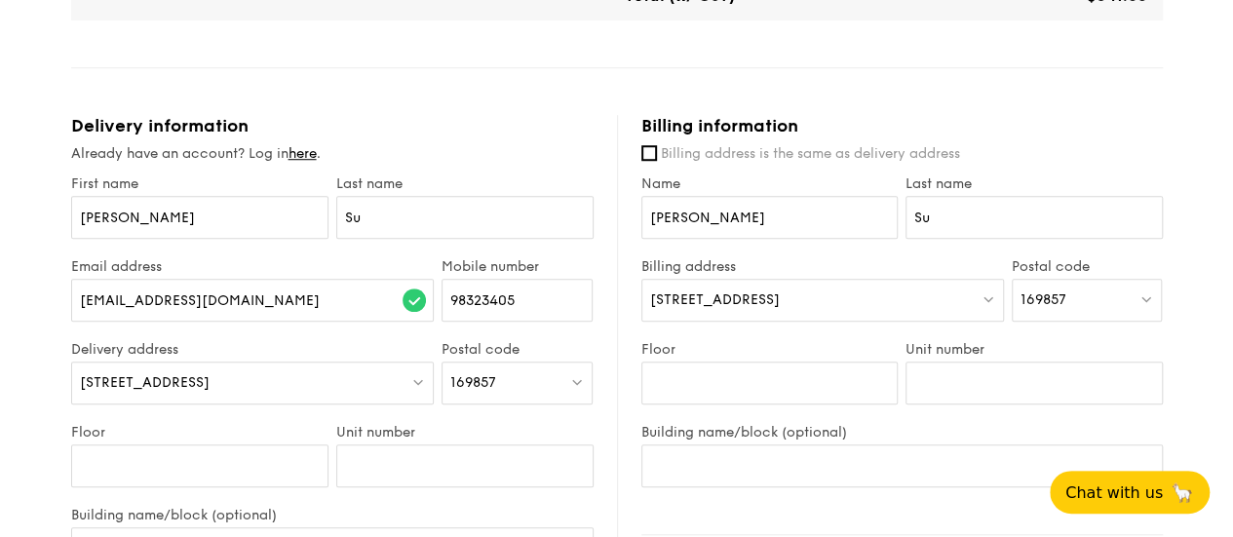
drag, startPoint x: 767, startPoint y: 303, endPoint x: 750, endPoint y: 315, distance: 20.3
click at [750, 315] on div "[STREET_ADDRESS]" at bounding box center [822, 300] width 362 height 43
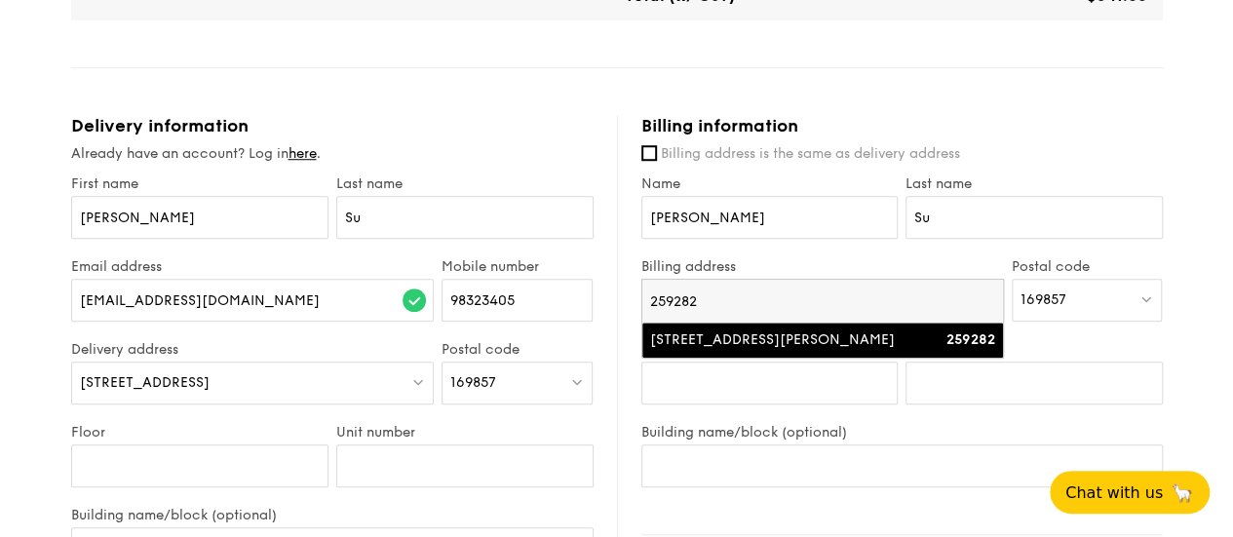
type input "259282"
click at [803, 350] on div "[STREET_ADDRESS][PERSON_NAME]" at bounding box center [779, 339] width 259 height 19
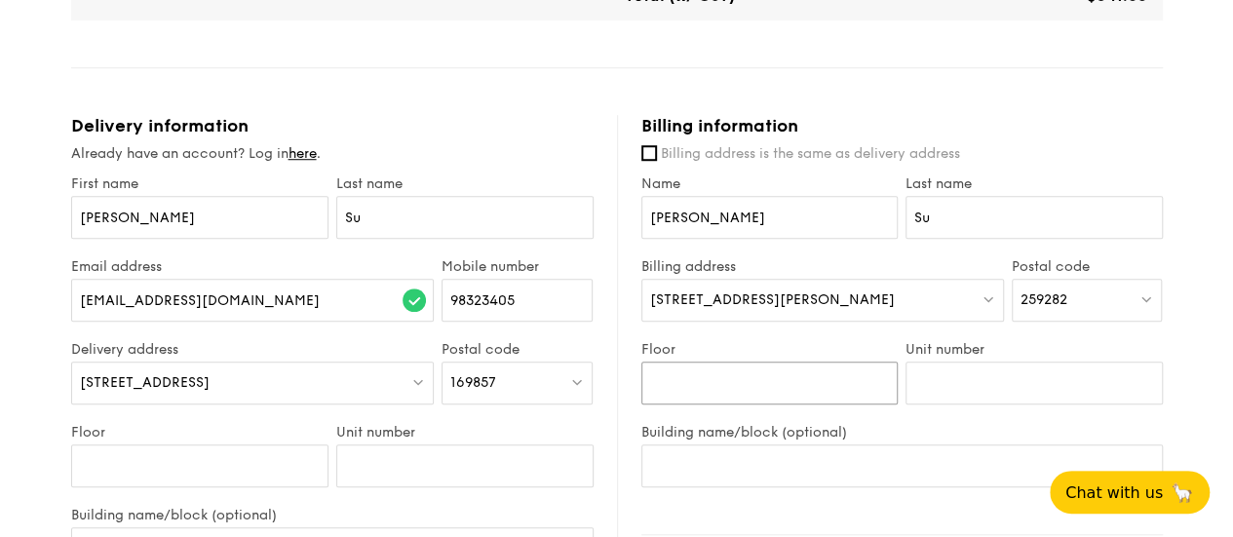
click at [768, 393] on input "Floor" at bounding box center [769, 383] width 257 height 43
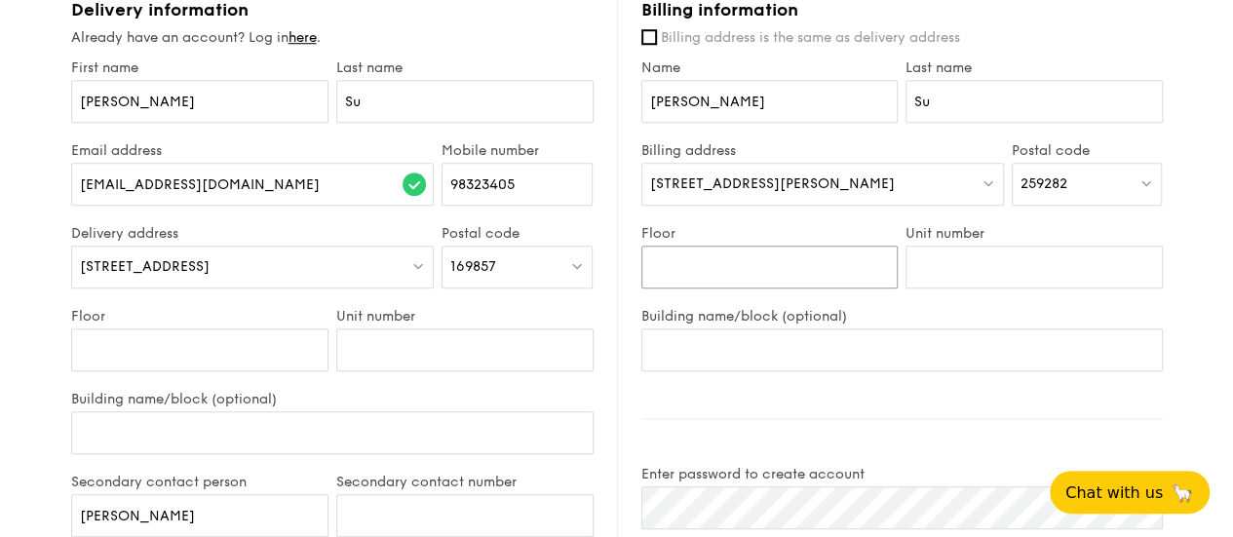
scroll to position [813, 0]
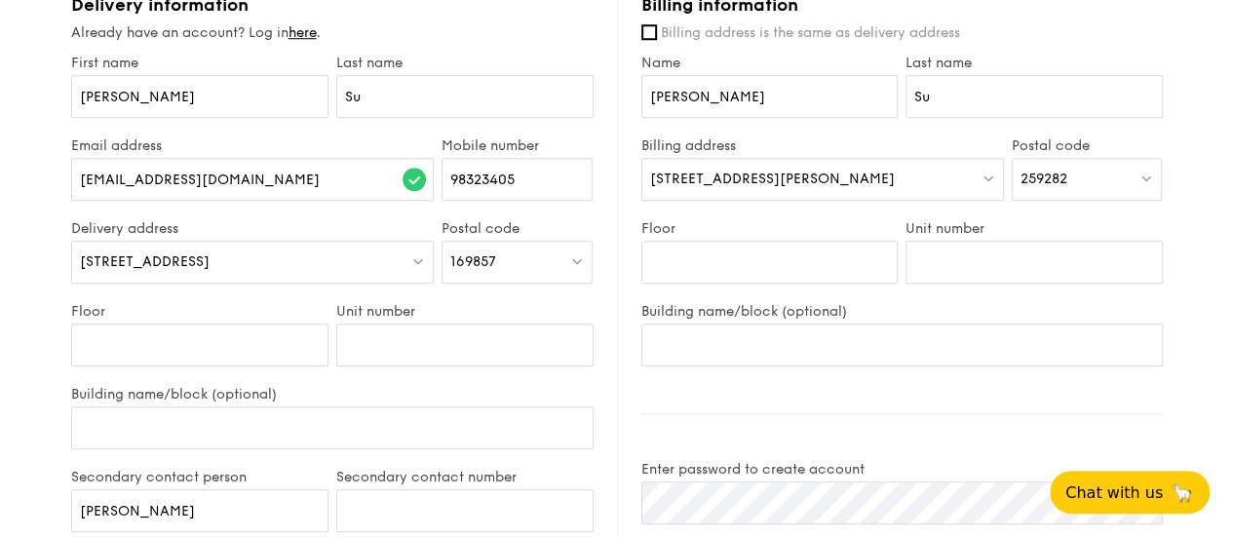
click at [833, 320] on label "Building name/block (optional)" at bounding box center [901, 311] width 521 height 17
click at [833, 324] on input "Building name/block (optional)" at bounding box center [901, 344] width 521 height 43
click at [705, 276] on input "Floor" at bounding box center [769, 262] width 257 height 43
type input "4"
click at [988, 280] on input "Unit number" at bounding box center [1033, 262] width 257 height 43
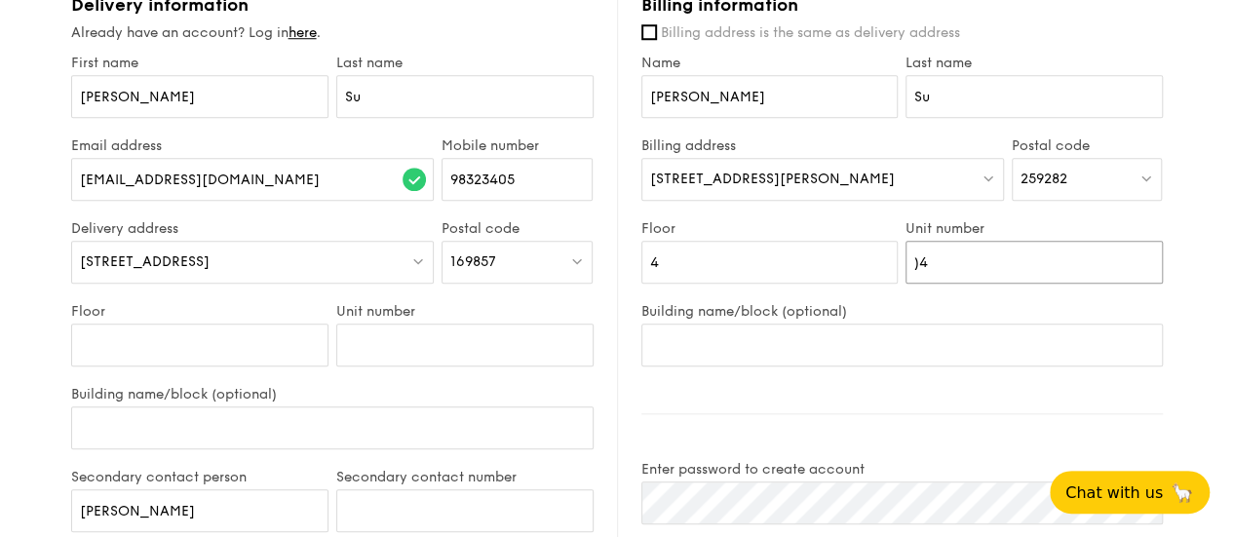
type input ")"
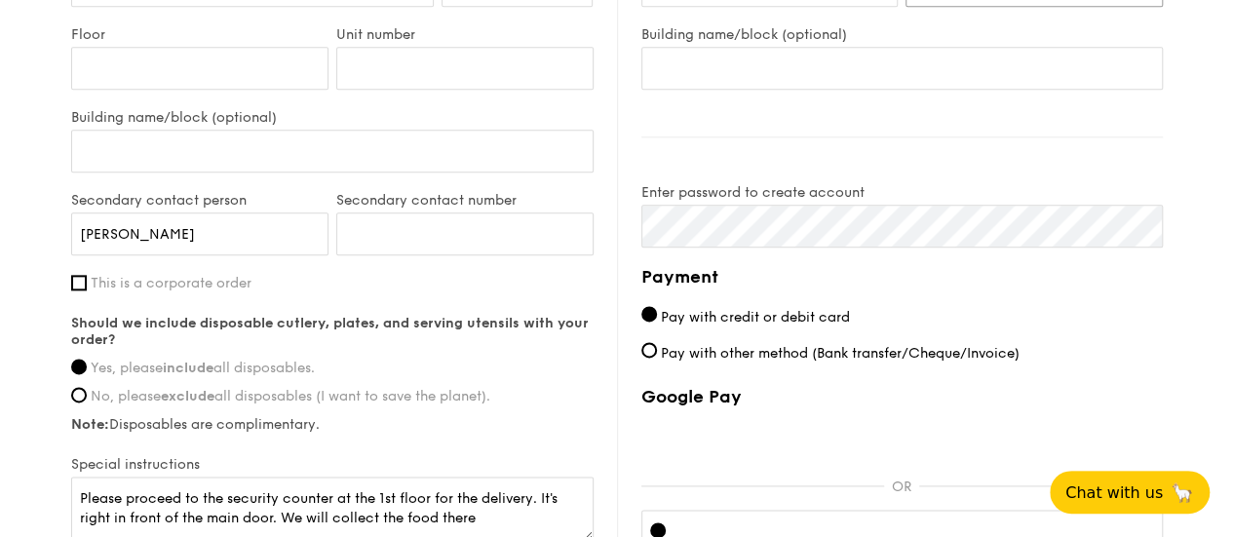
scroll to position [1090, 0]
type input "04-02"
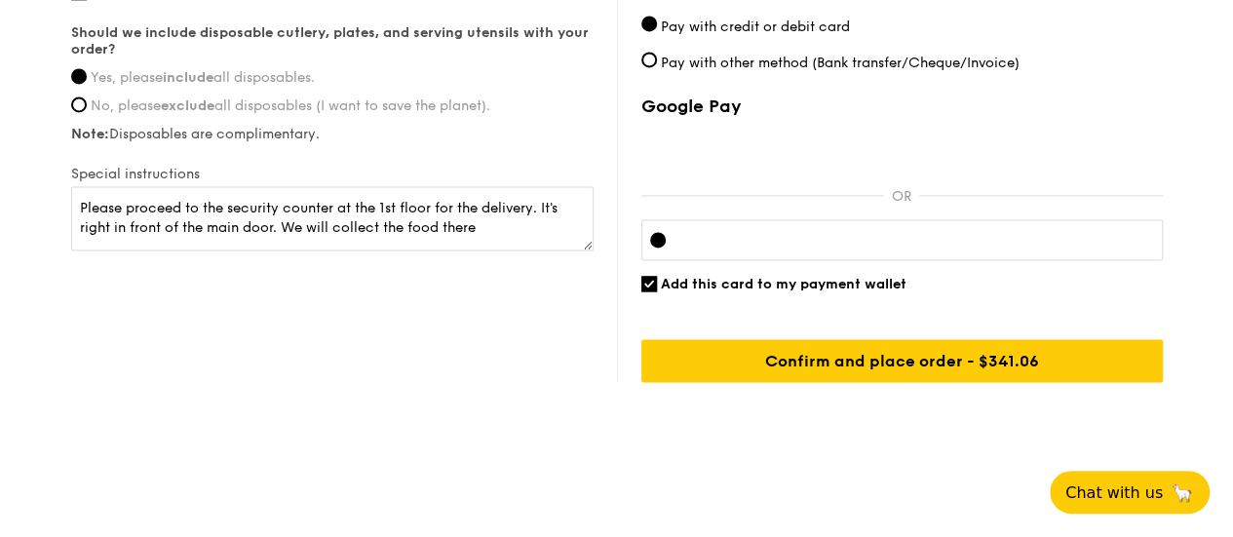
scroll to position [1392, 0]
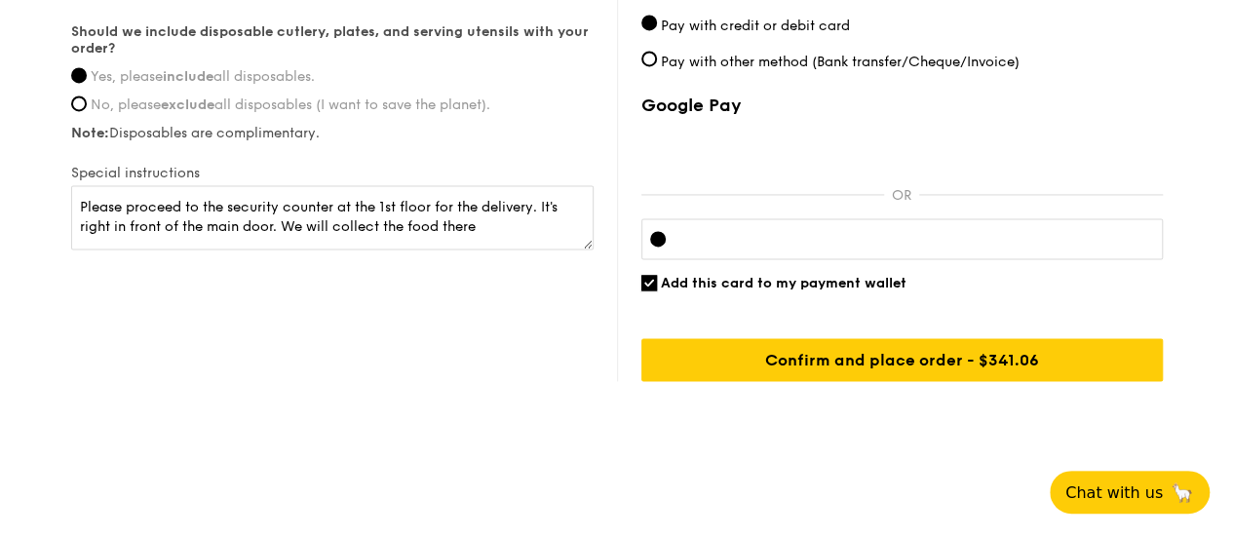
click at [653, 280] on input "Add this card to my payment wallet" at bounding box center [649, 283] width 16 height 16
checkbox input "false"
click at [731, 248] on div at bounding box center [901, 238] width 521 height 41
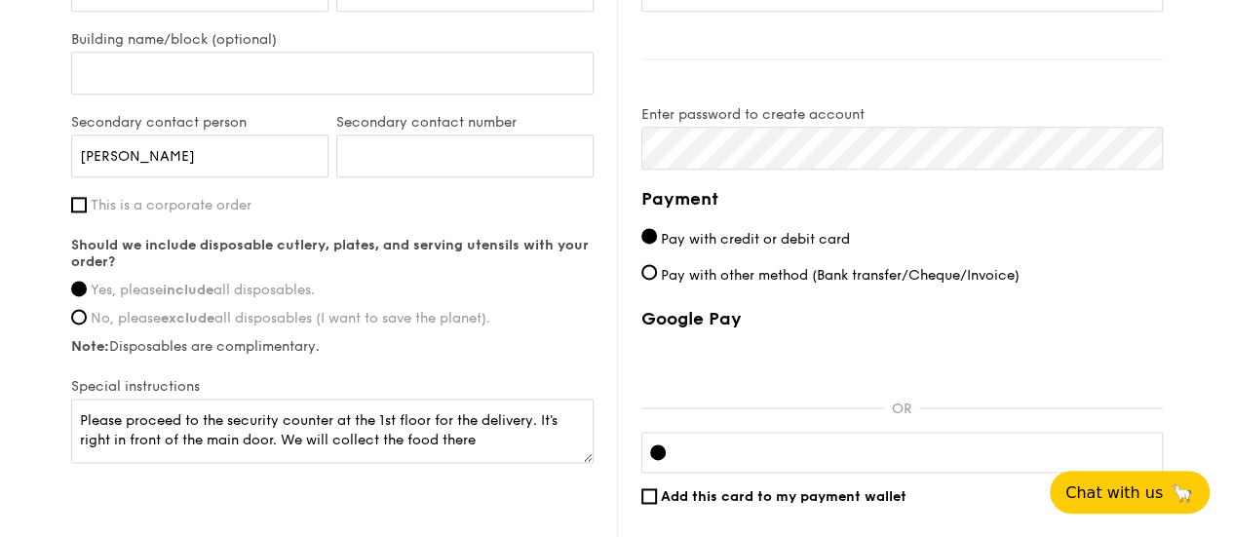
scroll to position [1166, 0]
click at [477, 458] on textarea "Please proceed to the security counter at the 1st floor for the delivery. It's …" at bounding box center [332, 432] width 522 height 64
click at [525, 461] on textarea "Please proceed to the security counter at the 1st floor for the delivery. It's …" at bounding box center [332, 432] width 522 height 64
type textarea "Please proceed to the security counter at the 1st floor for the delivery. It's …"
click at [477, 406] on div "Special instructions Please proceed to the security counter at the 1st floor fo…" at bounding box center [332, 423] width 522 height 89
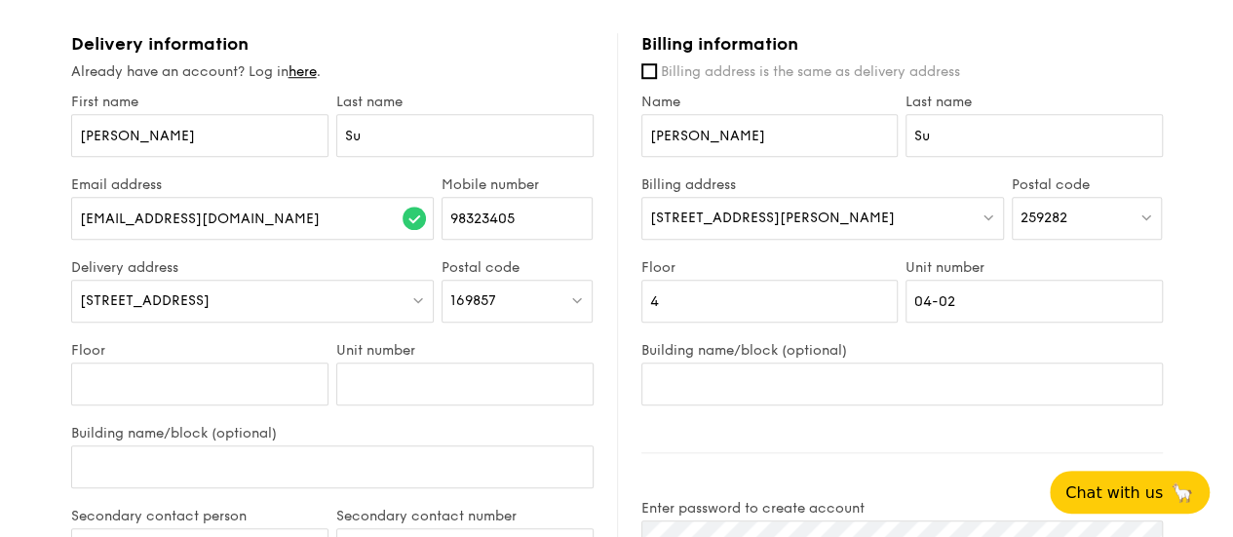
scroll to position [772, 0]
click at [267, 393] on input "Floor" at bounding box center [199, 385] width 257 height 43
type input "1"
click at [427, 400] on input "Unit number" at bounding box center [464, 385] width 257 height 43
type input "-"
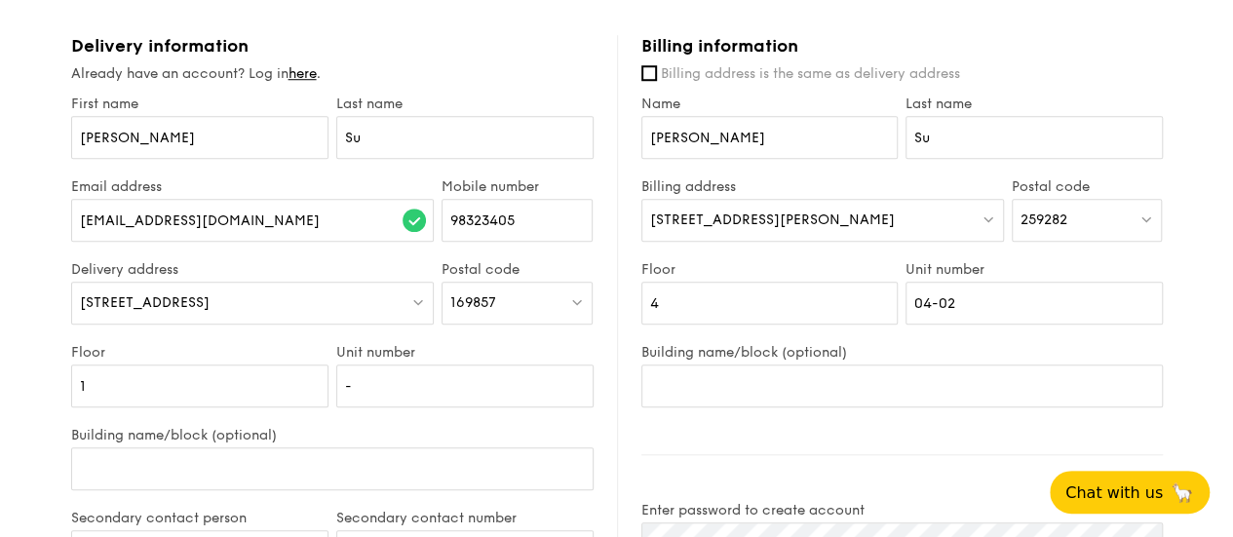
click at [495, 344] on div "Postal code 169857" at bounding box center [517, 302] width 159 height 83
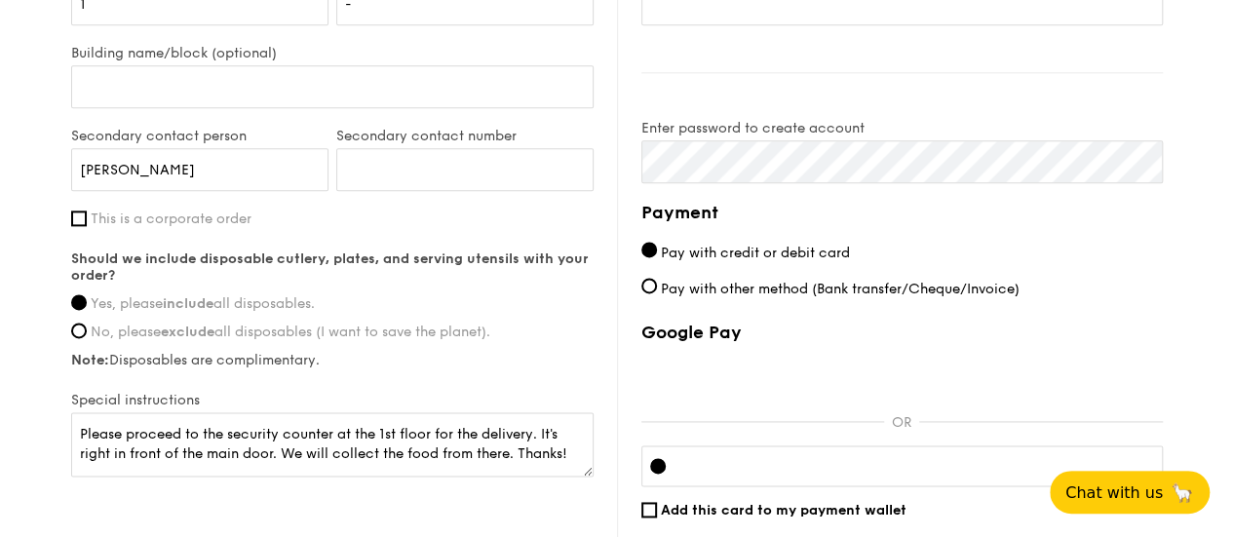
scroll to position [1120, 0]
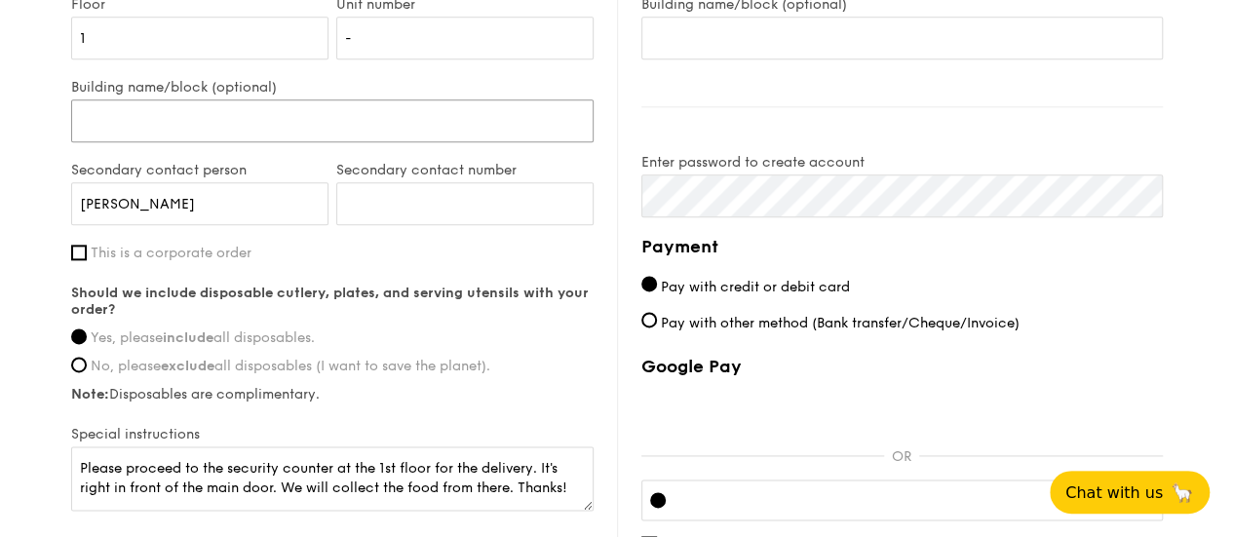
click at [240, 133] on input "Building name/block (optional)" at bounding box center [332, 120] width 522 height 43
click at [391, 200] on input "Secondary contact number" at bounding box center [464, 203] width 257 height 43
paste input "81182429"
type input "81182429"
click at [440, 261] on label "This is a corporate order" at bounding box center [332, 253] width 522 height 17
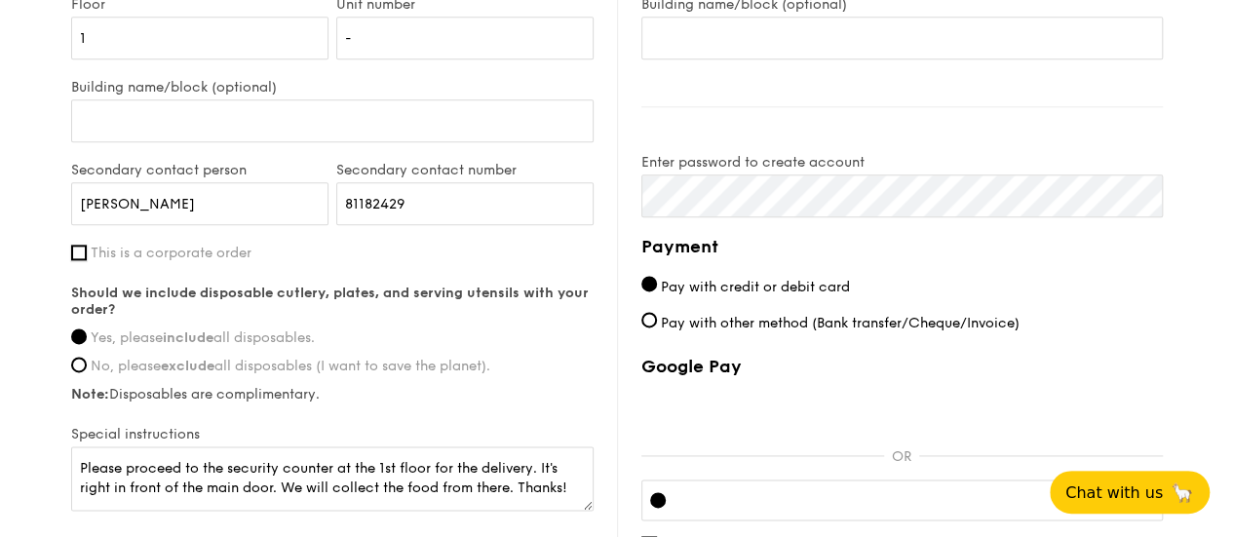
click at [87, 260] on input "This is a corporate order" at bounding box center [79, 253] width 16 height 16
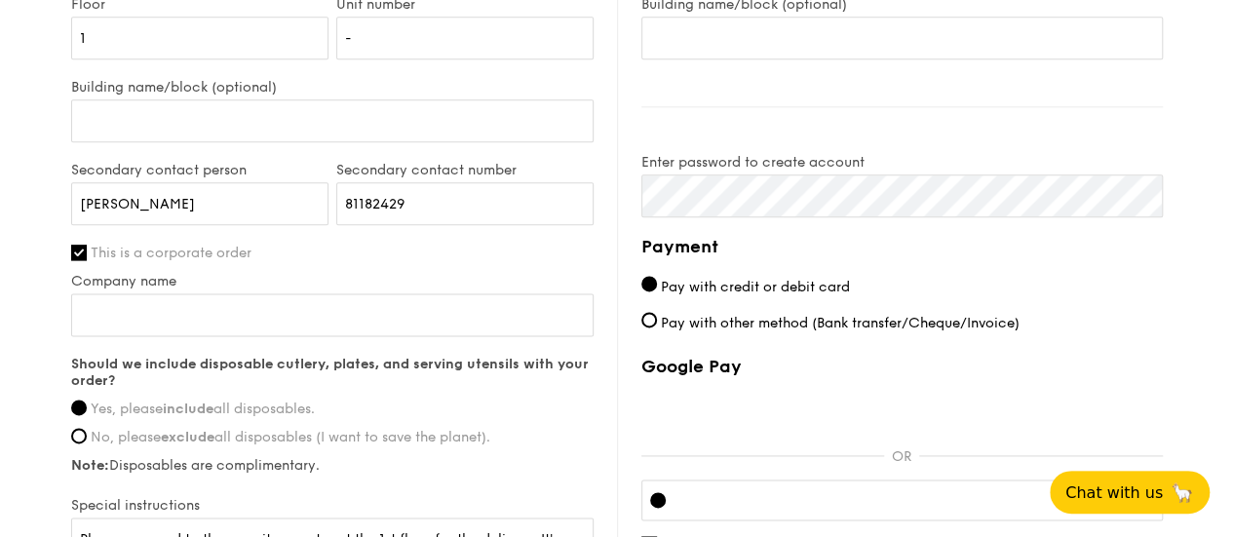
click at [440, 261] on label "This is a corporate order" at bounding box center [332, 253] width 522 height 17
click at [87, 260] on input "This is a corporate order" at bounding box center [79, 253] width 16 height 16
checkbox input "false"
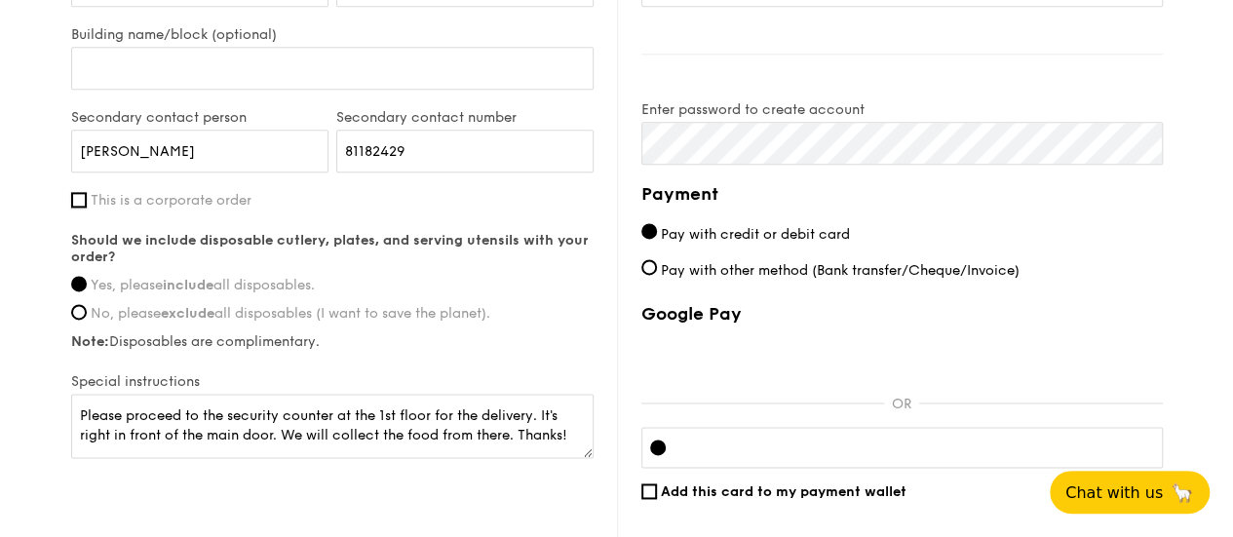
scroll to position [1176, 0]
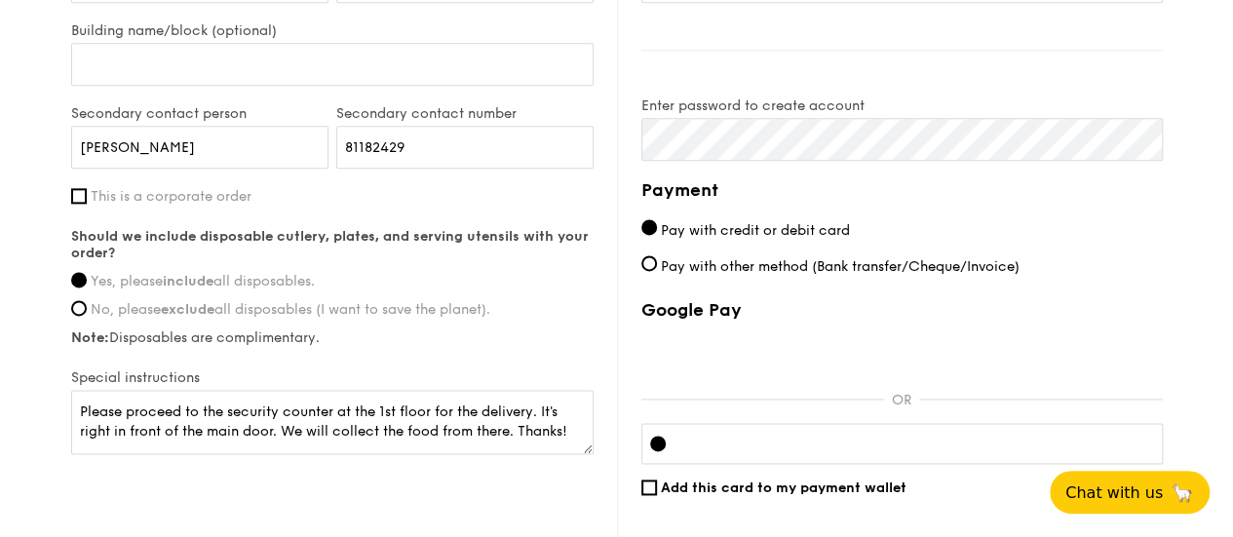
click at [801, 464] on div at bounding box center [901, 443] width 521 height 41
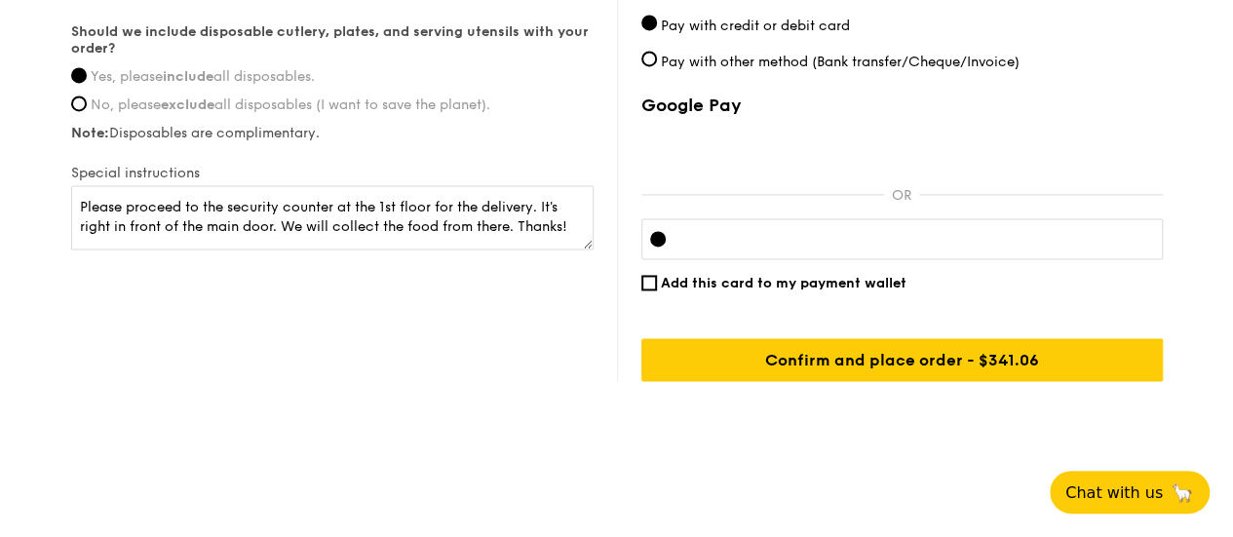
scroll to position [1386, 0]
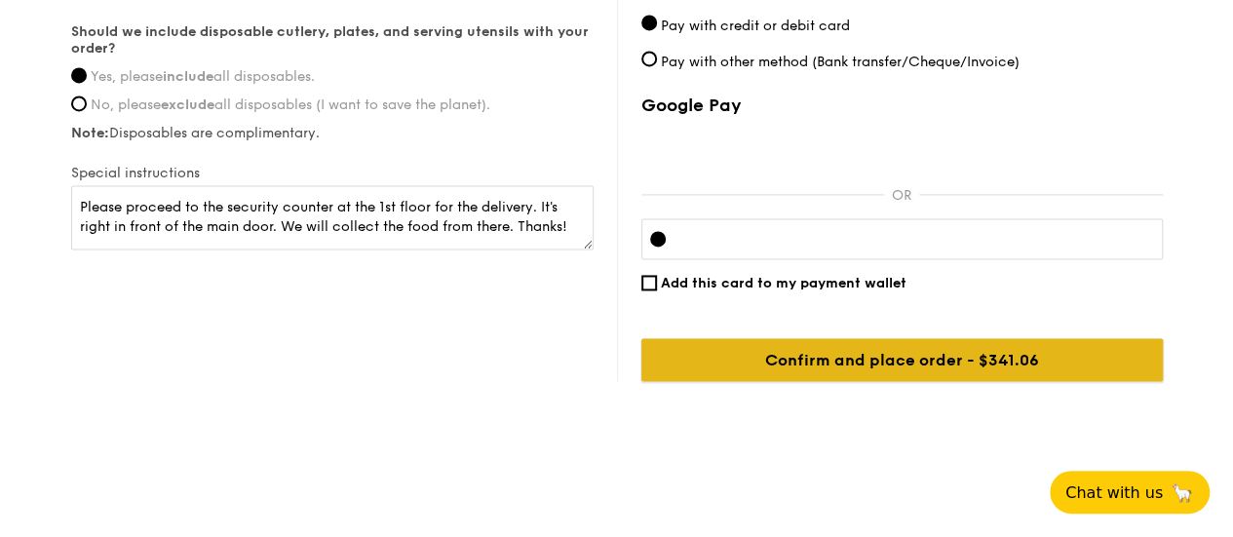
click at [1008, 366] on input "Confirm and place order - $341.06" at bounding box center [901, 359] width 521 height 43
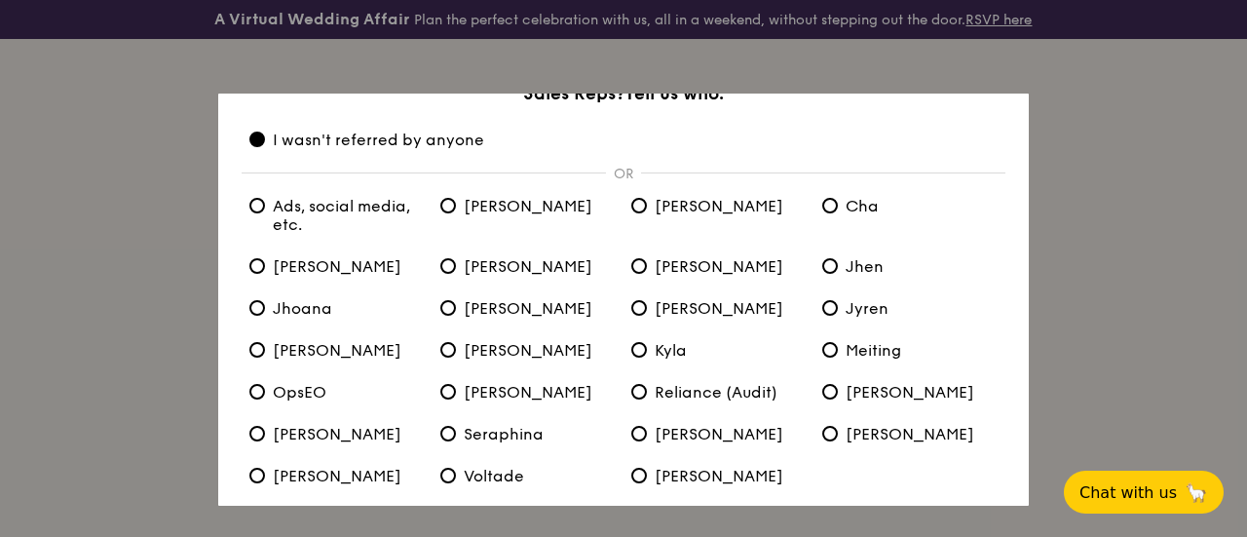
scroll to position [156, 0]
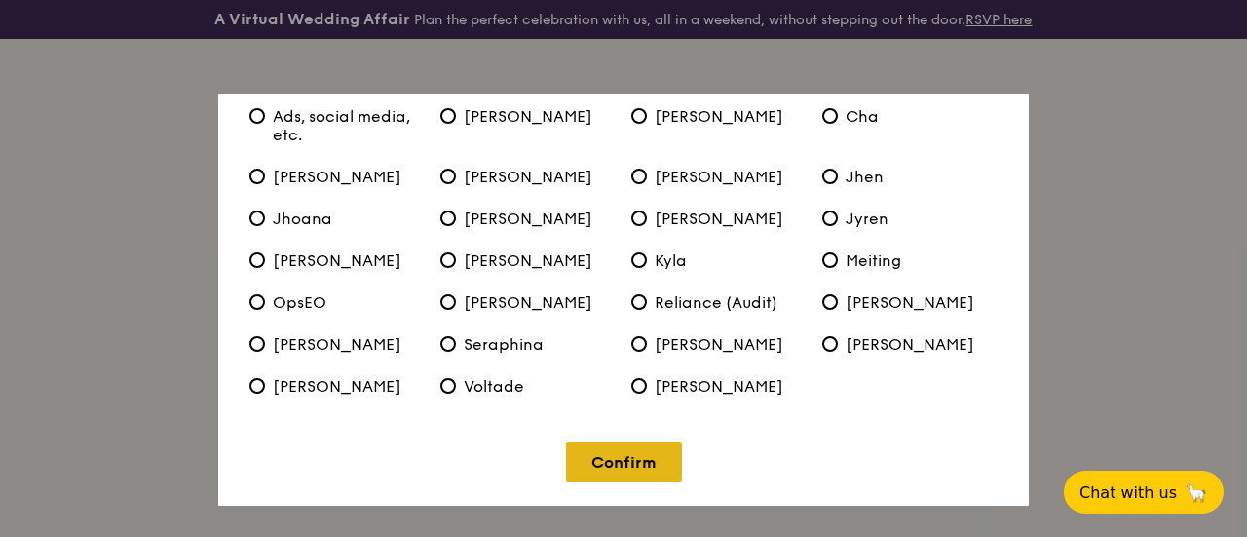
click at [622, 460] on link "Confirm" at bounding box center [624, 462] width 116 height 40
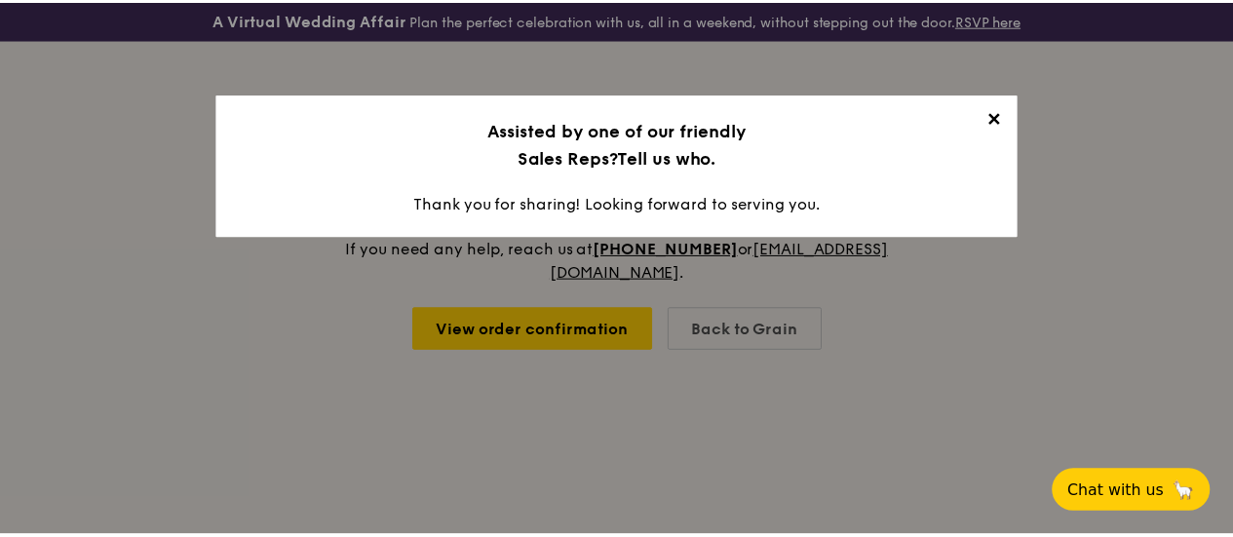
scroll to position [0, 0]
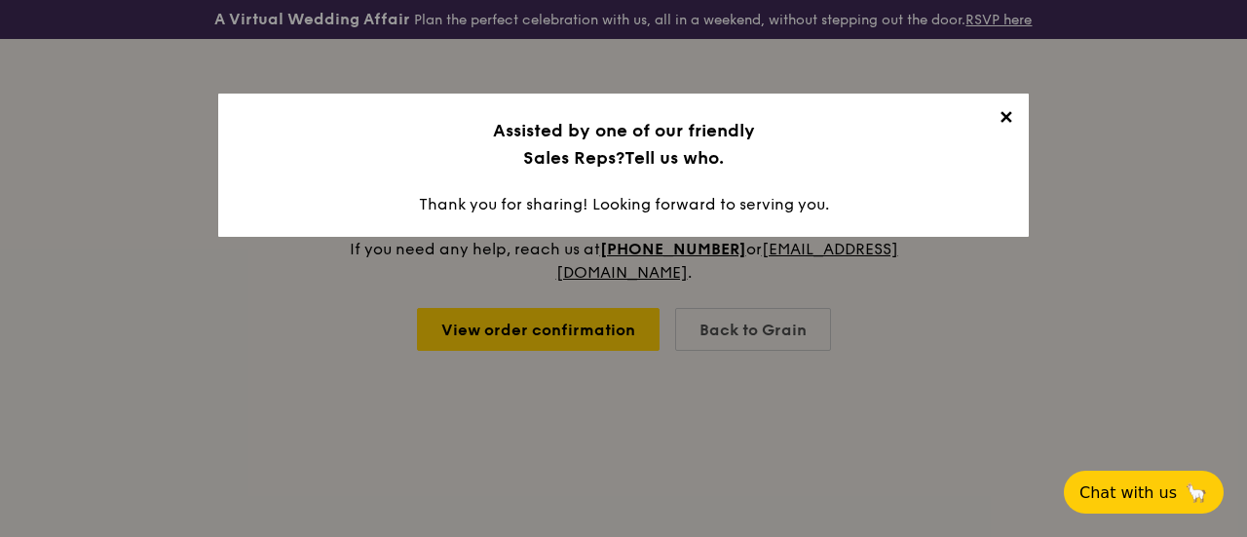
click at [1000, 114] on span "✕" at bounding box center [1005, 120] width 27 height 27
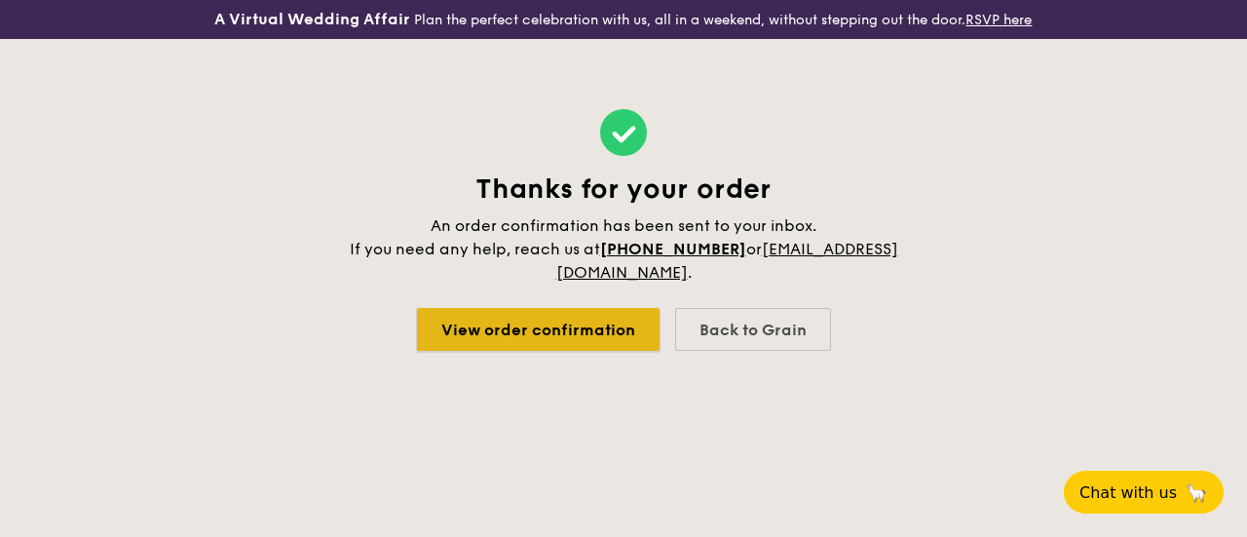
click at [600, 323] on link "View order confirmation" at bounding box center [538, 329] width 243 height 43
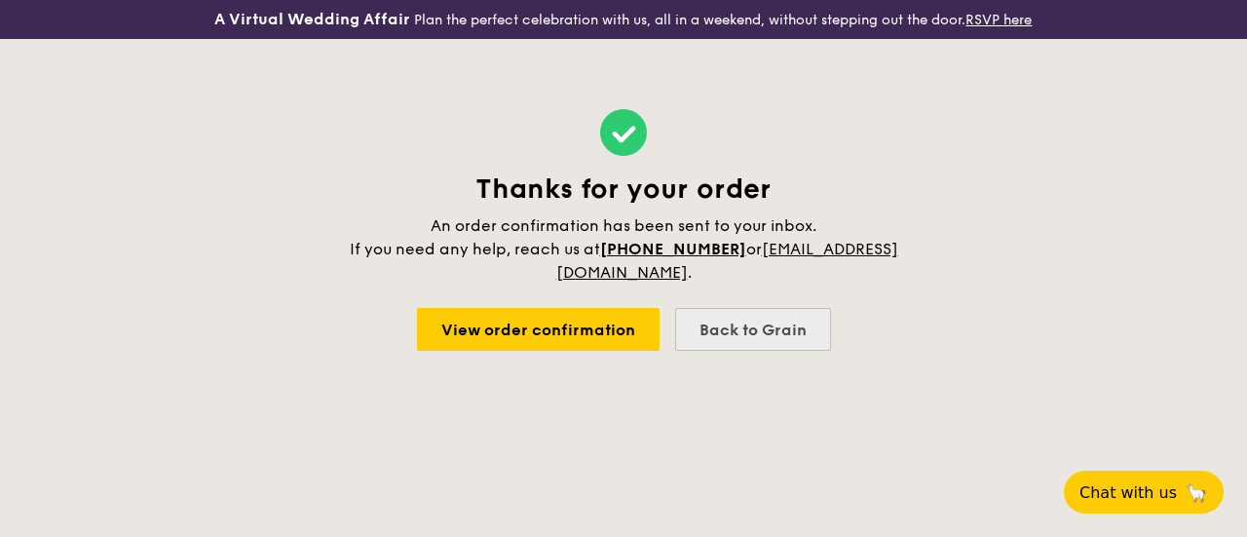
click at [801, 321] on div "Back to Grain" at bounding box center [753, 329] width 156 height 43
select select
